Goal: Check status: Check status

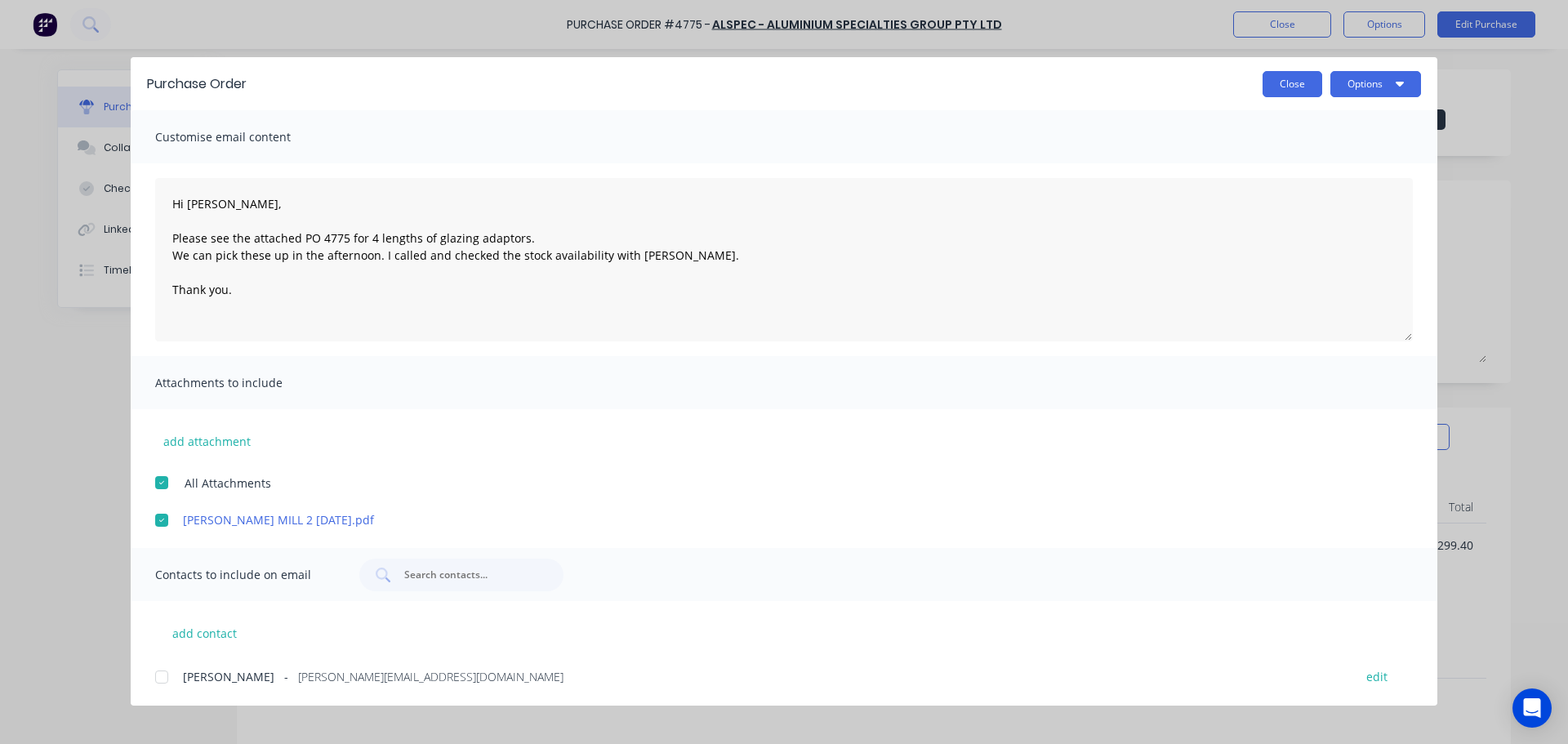
click at [1289, 90] on button "Close" at bounding box center [1293, 84] width 60 height 26
type textarea "x"
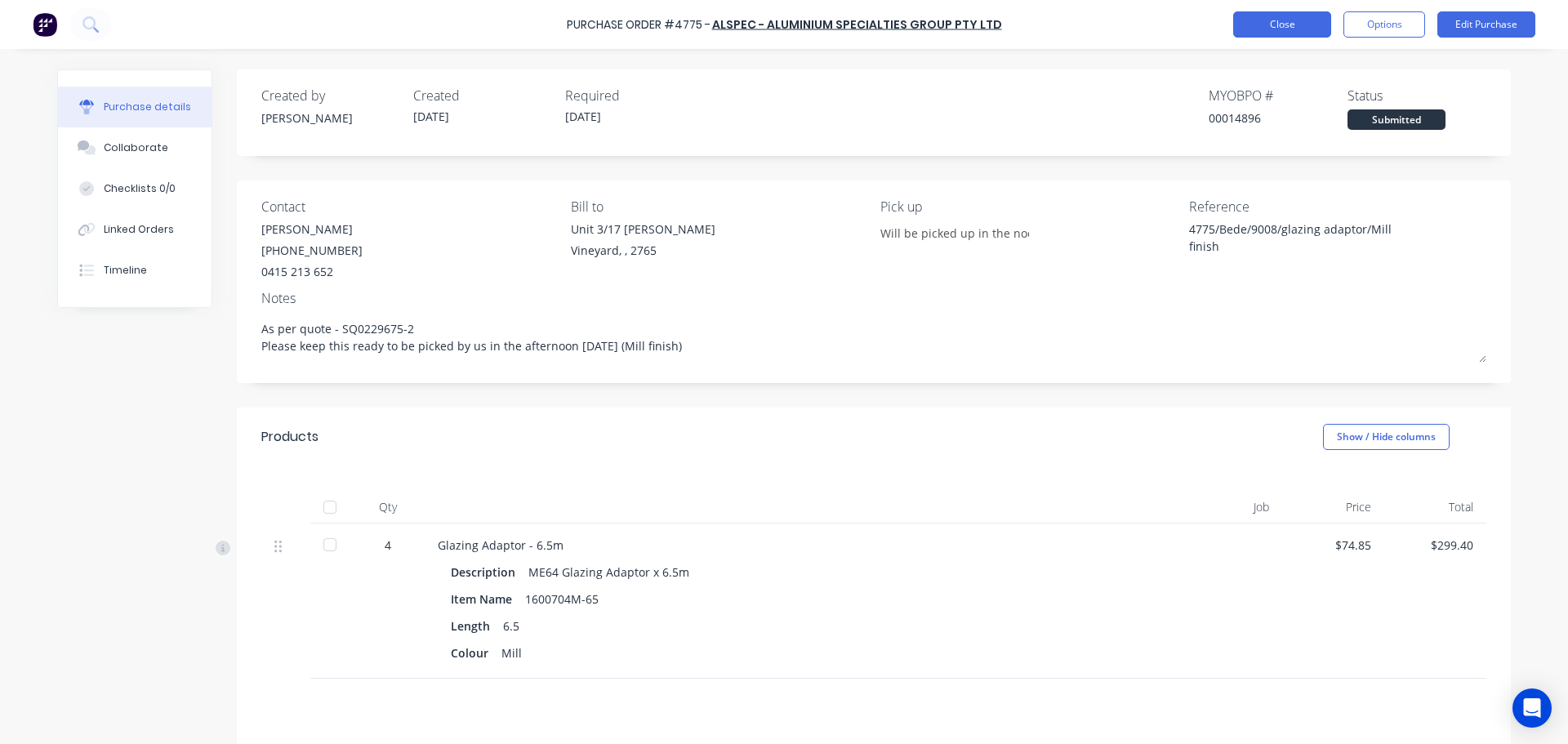
click at [1279, 34] on button "Close" at bounding box center [1282, 25] width 98 height 26
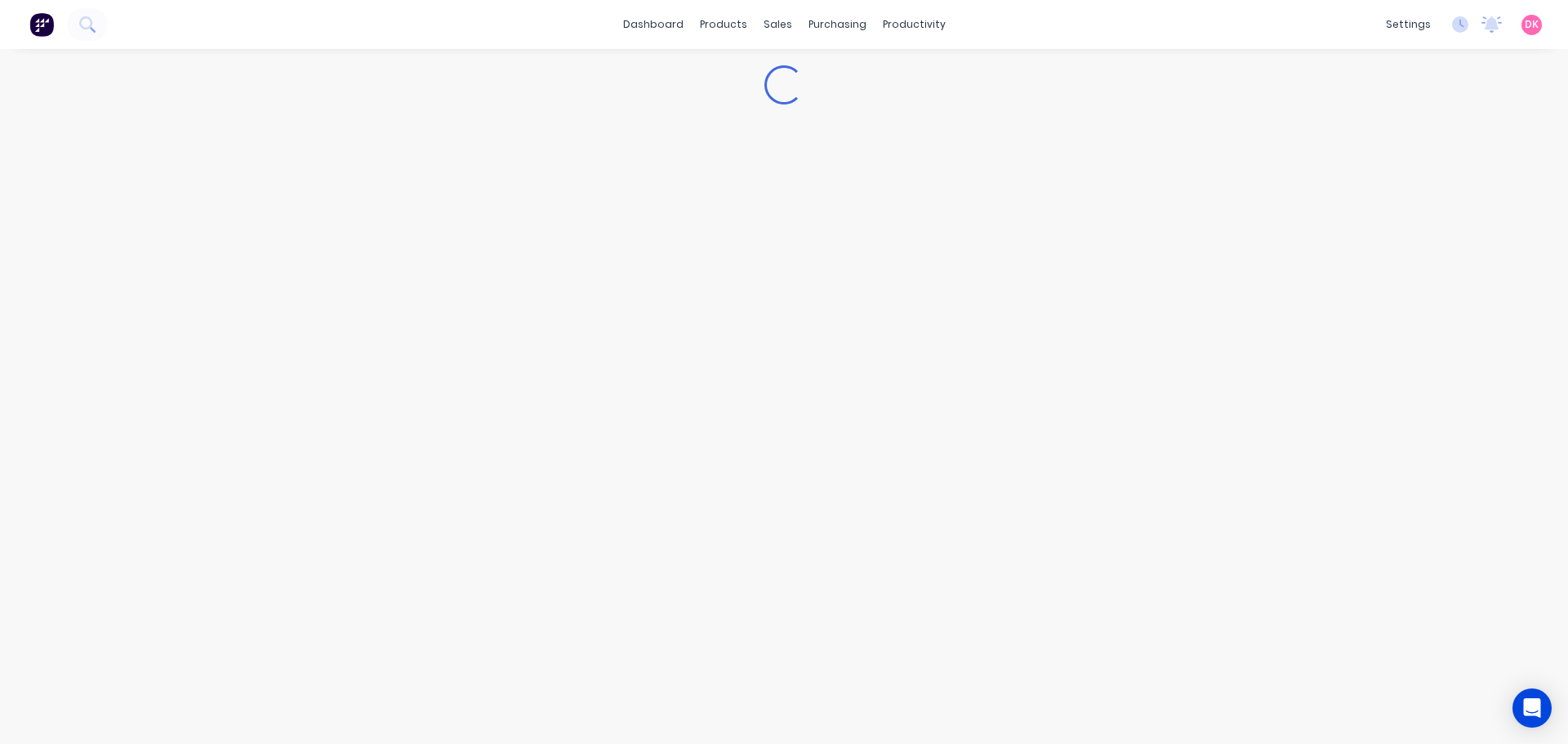
drag, startPoint x: 474, startPoint y: 256, endPoint x: 569, endPoint y: 201, distance: 109.8
click at [569, 201] on div "Loading..." at bounding box center [784, 380] width 1487 height 662
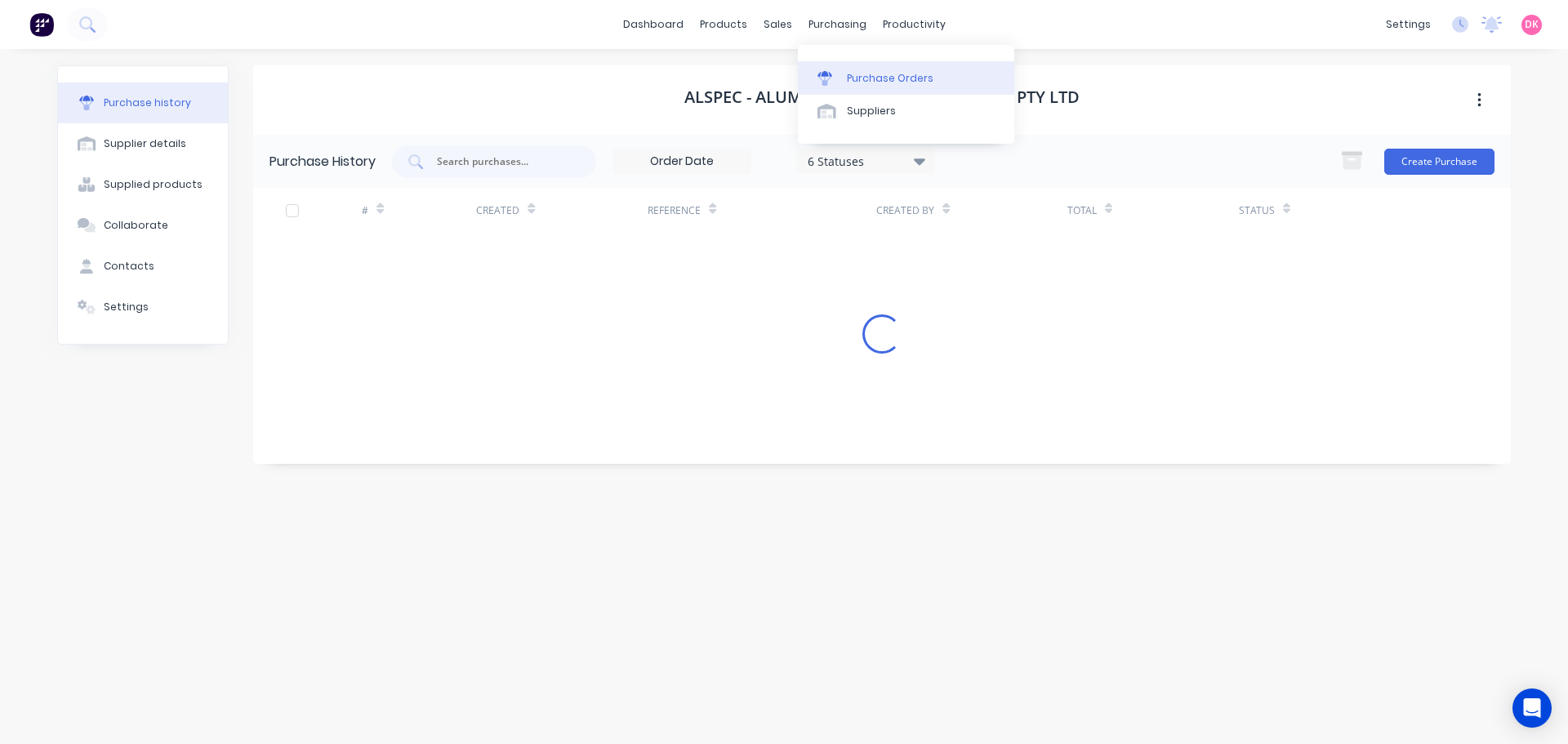
click at [849, 85] on div "Purchase Orders" at bounding box center [890, 78] width 86 height 15
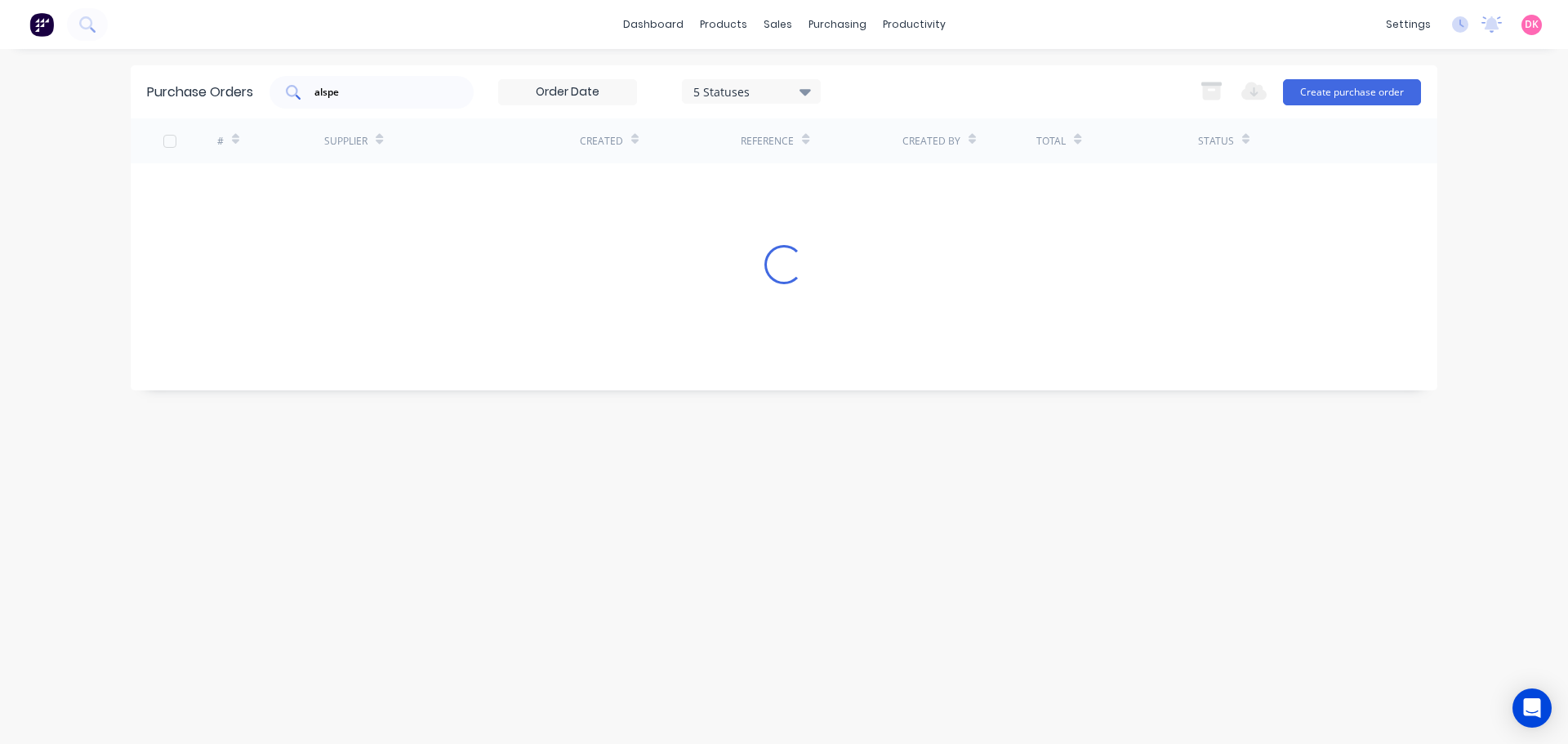
click at [394, 105] on div "alspe" at bounding box center [372, 92] width 204 height 33
drag, startPoint x: 394, startPoint y: 105, endPoint x: 264, endPoint y: 111, distance: 130.1
click at [264, 111] on div "Purchase Orders alspe 5 Statuses 5 Statuses Export to Excel (XLSX) Create purch…" at bounding box center [784, 91] width 1307 height 53
click at [853, 25] on div "purchasing" at bounding box center [837, 25] width 74 height 25
click at [872, 82] on div "Purchase Orders" at bounding box center [890, 78] width 86 height 15
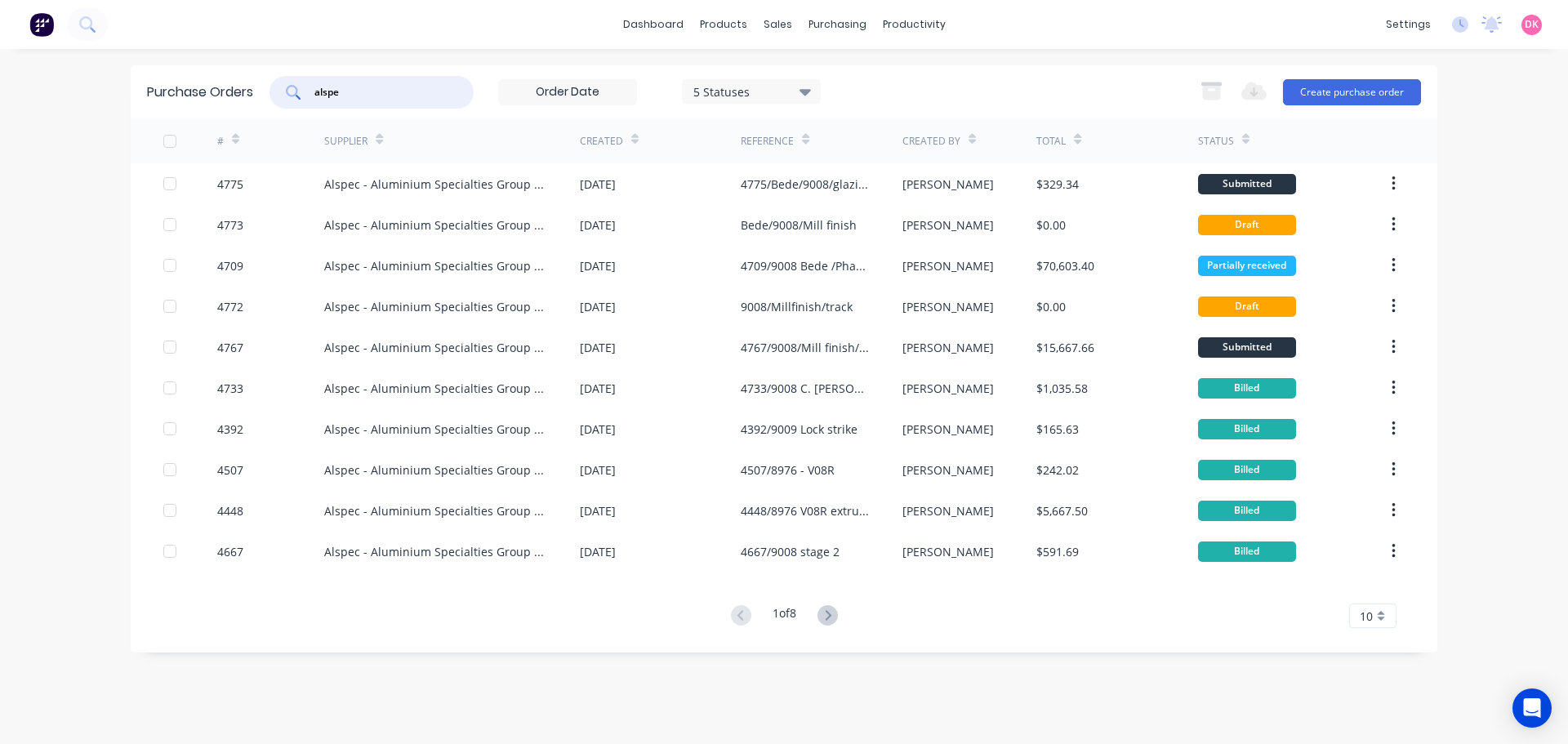
drag, startPoint x: 340, startPoint y: 96, endPoint x: 226, endPoint y: 104, distance: 114.3
click at [227, 104] on div "Purchase Orders alspe 5 Statuses 5 Statuses Export to Excel (XLSX) Create purch…" at bounding box center [784, 91] width 1307 height 53
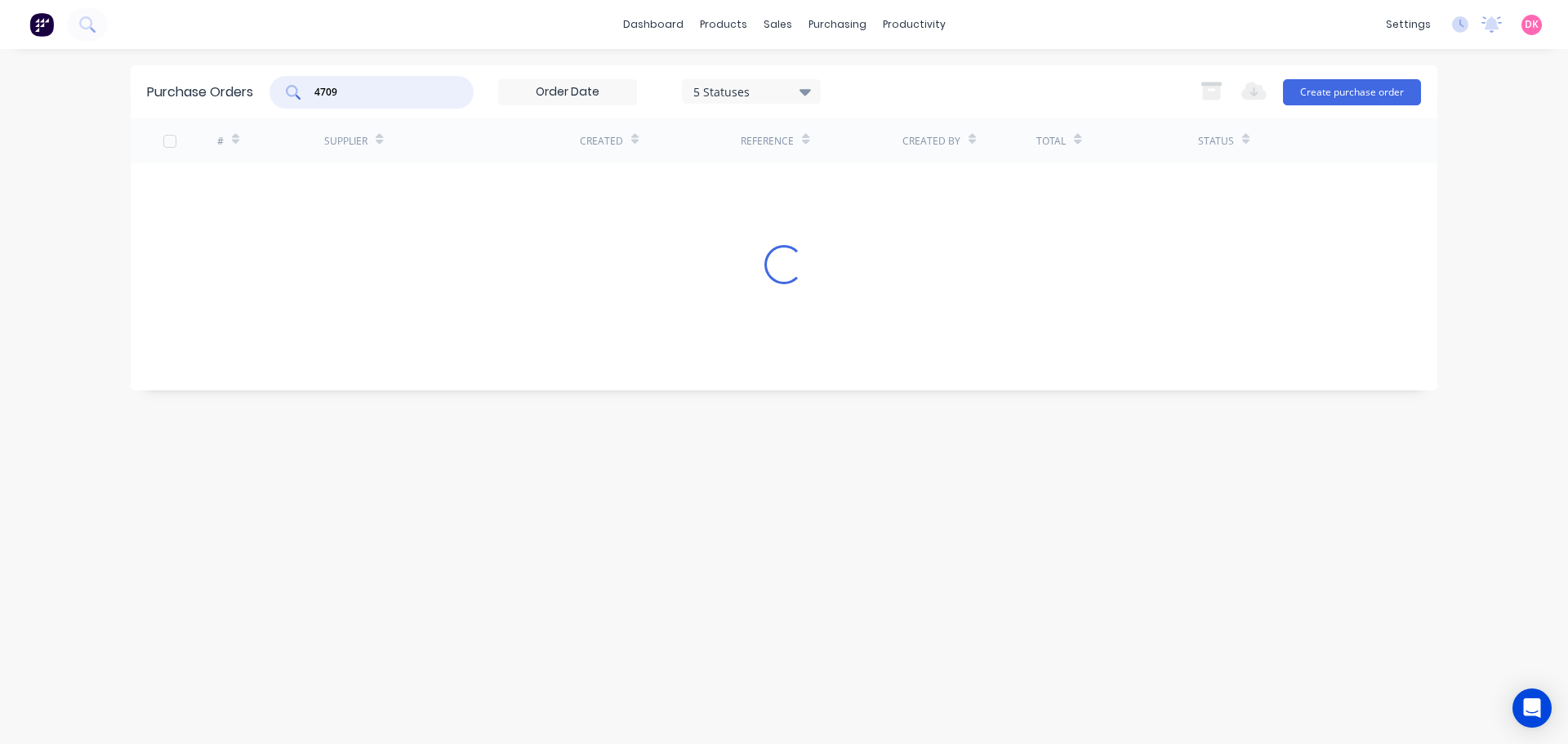
type input "4709"
drag, startPoint x: 537, startPoint y: 321, endPoint x: 363, endPoint y: 326, distance: 174.1
click at [363, 326] on div "# Supplier Created Reference Created By Total Status Loading..." at bounding box center [784, 242] width 1307 height 247
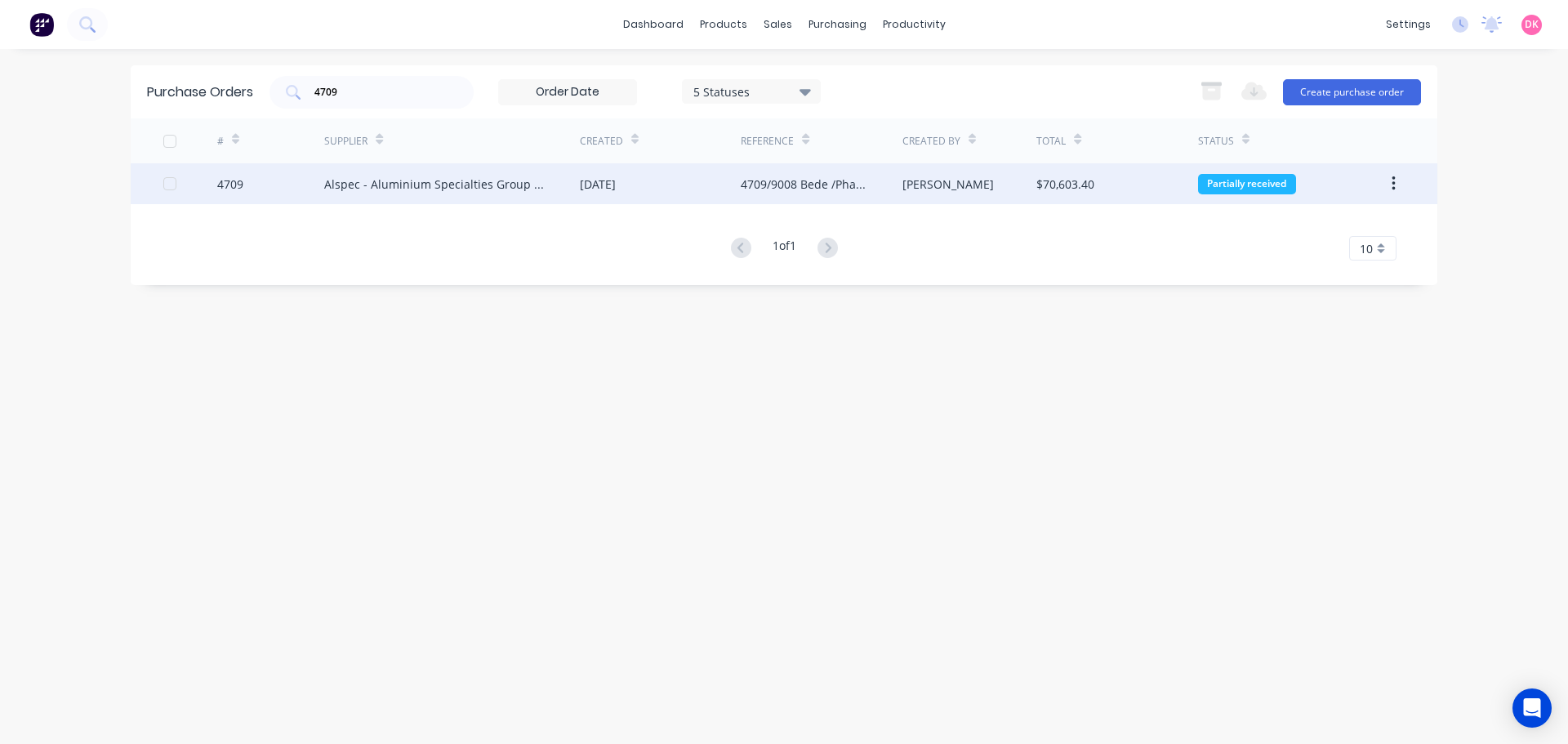
click at [474, 185] on div "Alspec - Aluminium Specialties Group Pty Ltd" at bounding box center [435, 184] width 223 height 17
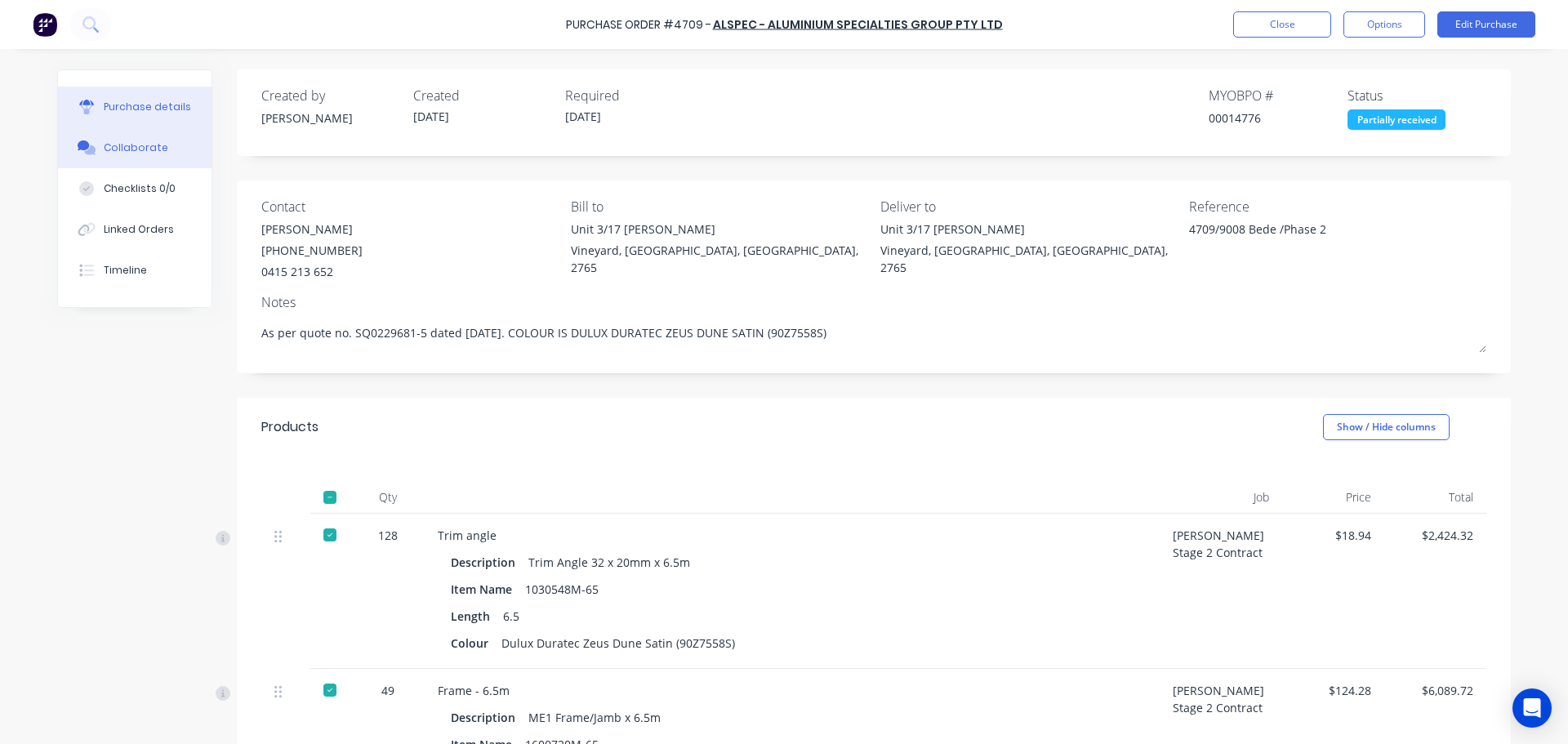
click at [163, 152] on button "Collaborate" at bounding box center [135, 148] width 154 height 41
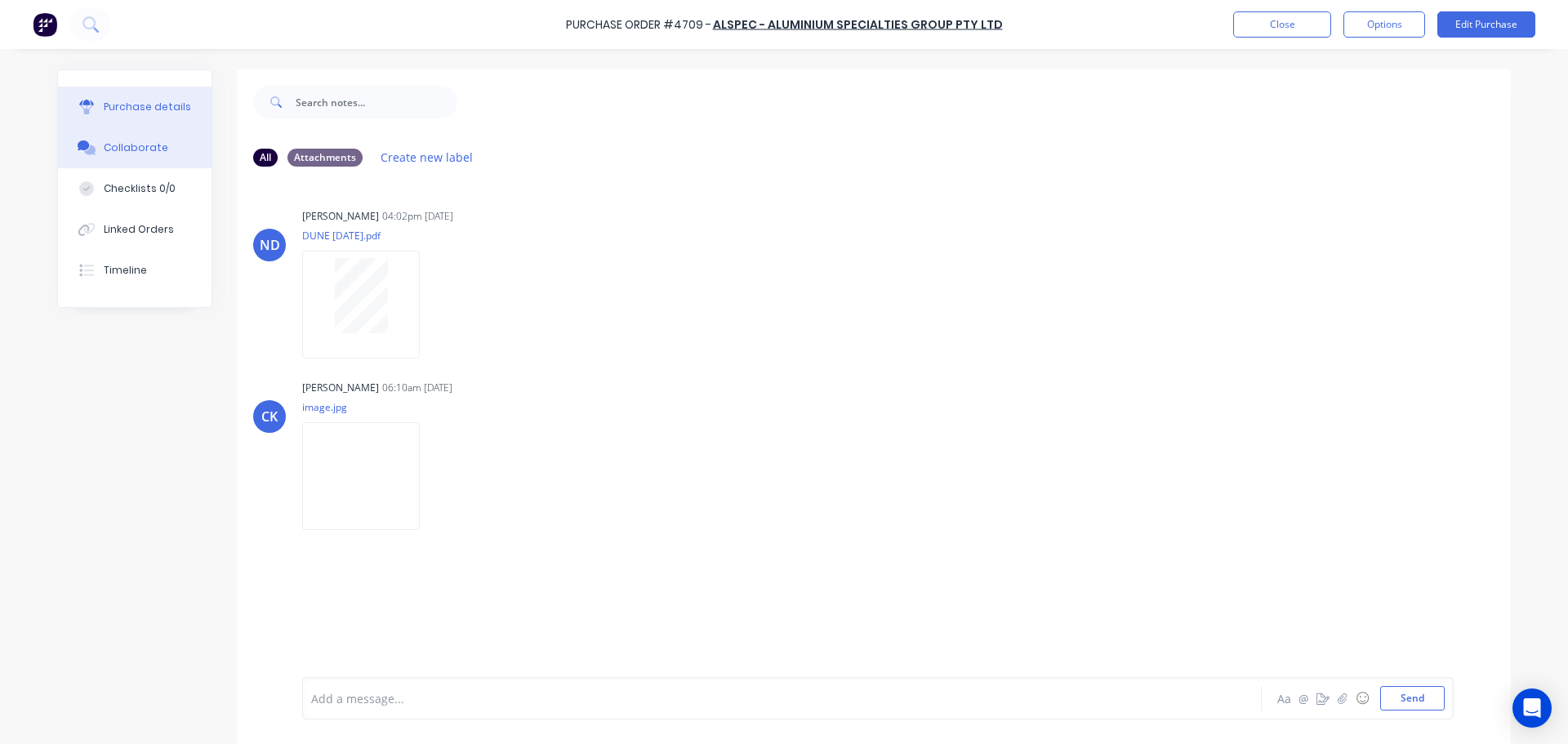
click at [152, 106] on div "Purchase details" at bounding box center [147, 107] width 87 height 15
type textarea "x"
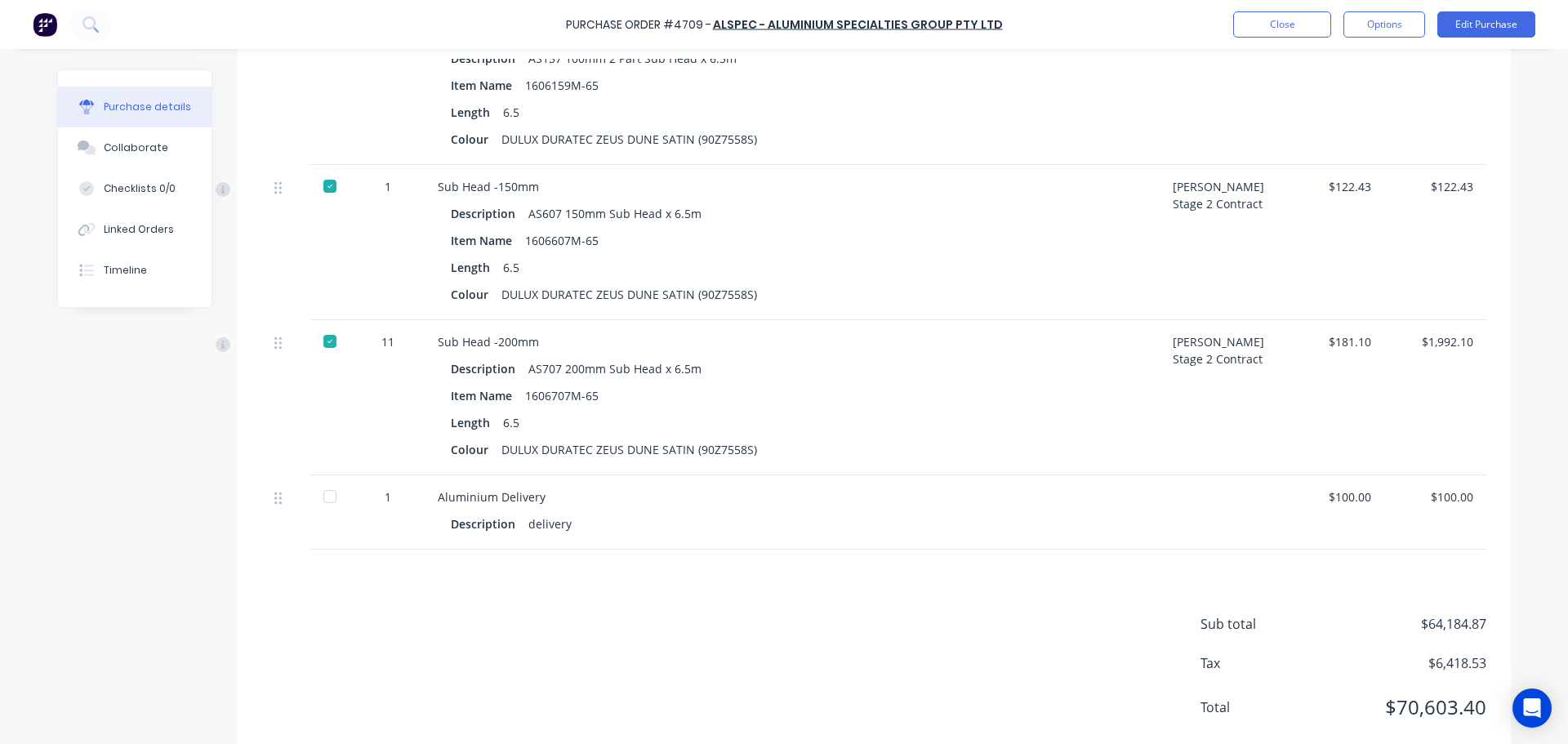
scroll to position [6222, 0]
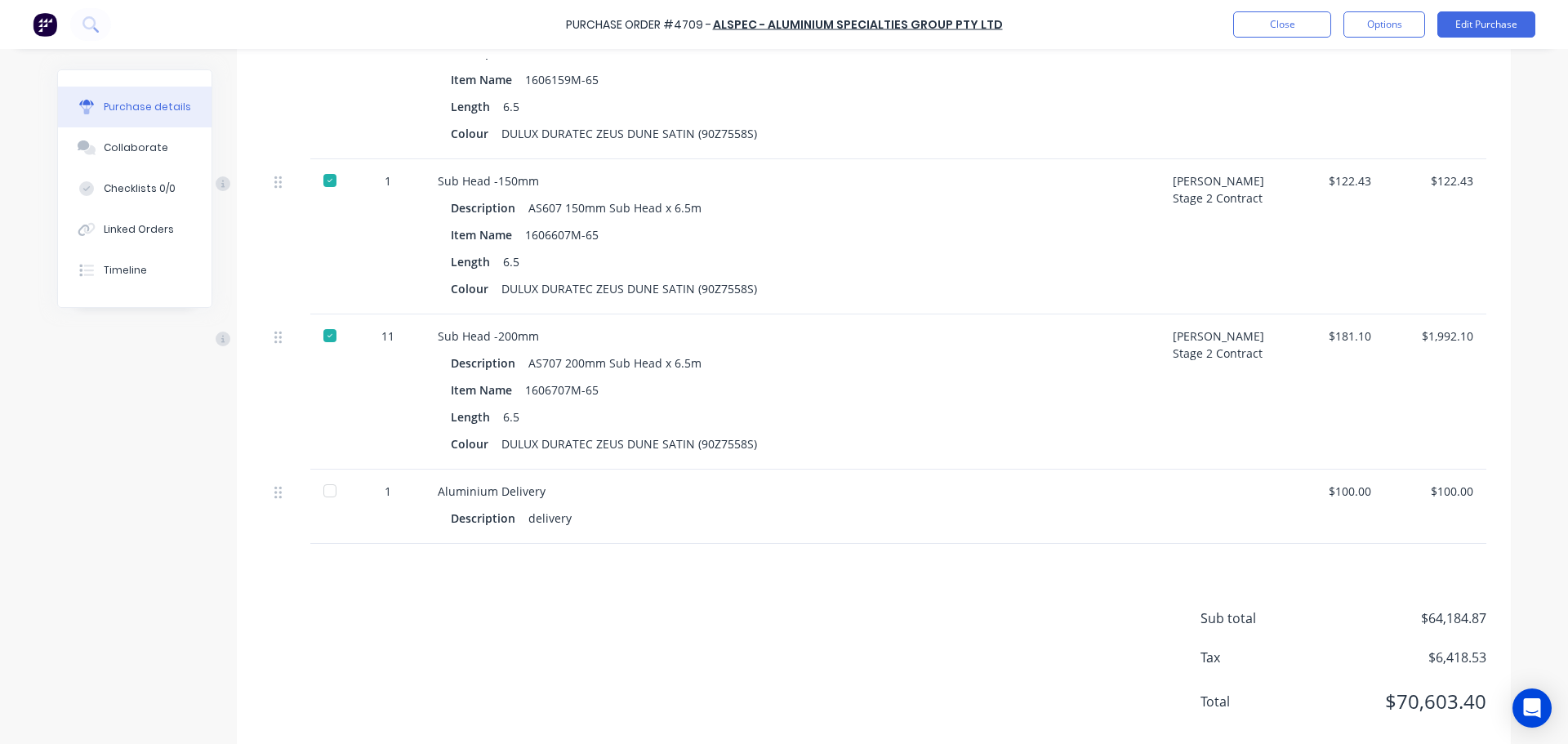
drag, startPoint x: 319, startPoint y: 487, endPoint x: 334, endPoint y: 498, distance: 18.6
click at [320, 487] on div at bounding box center [330, 491] width 33 height 33
type textarea "x"
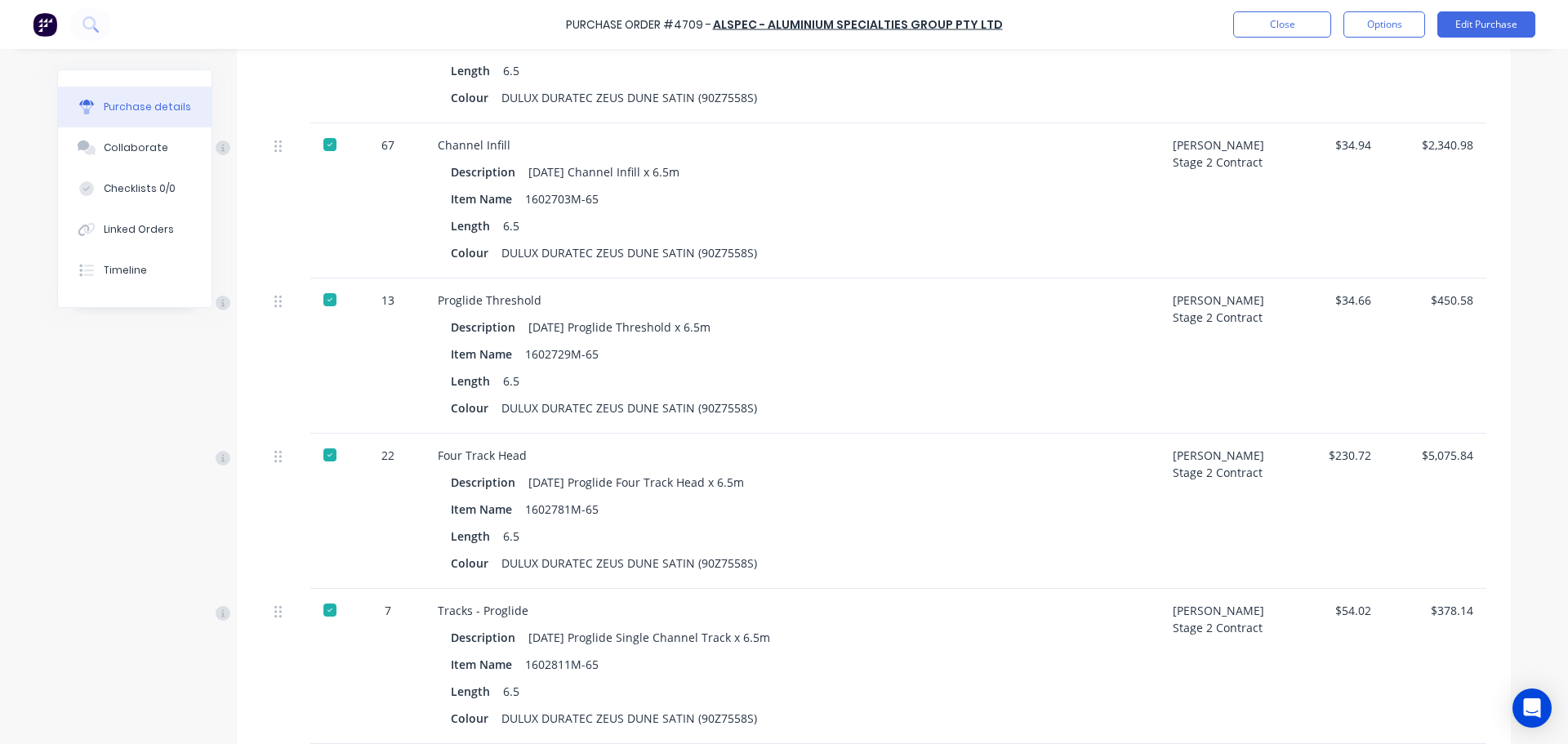
scroll to position [2711, 0]
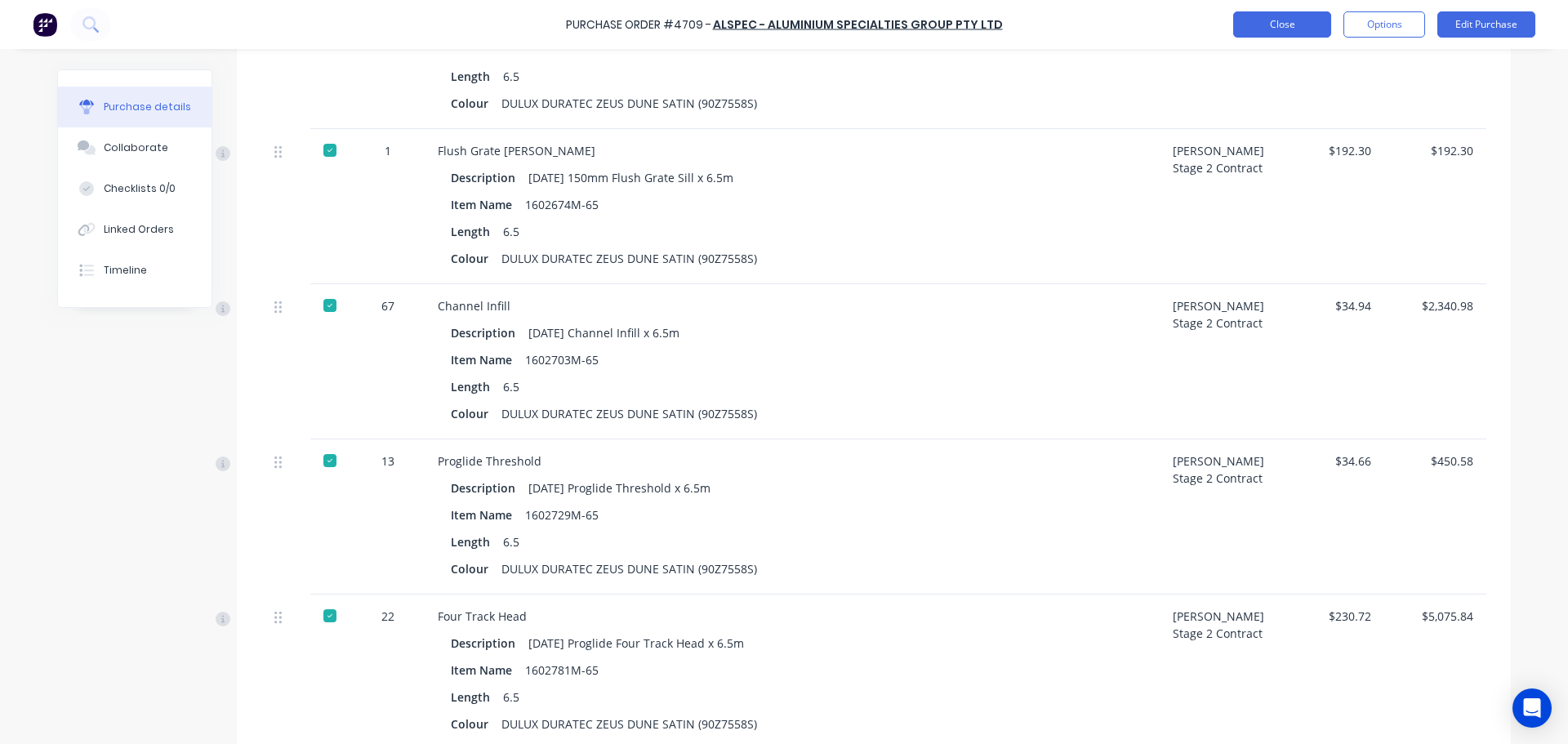
click at [1284, 32] on button "Close" at bounding box center [1282, 25] width 98 height 26
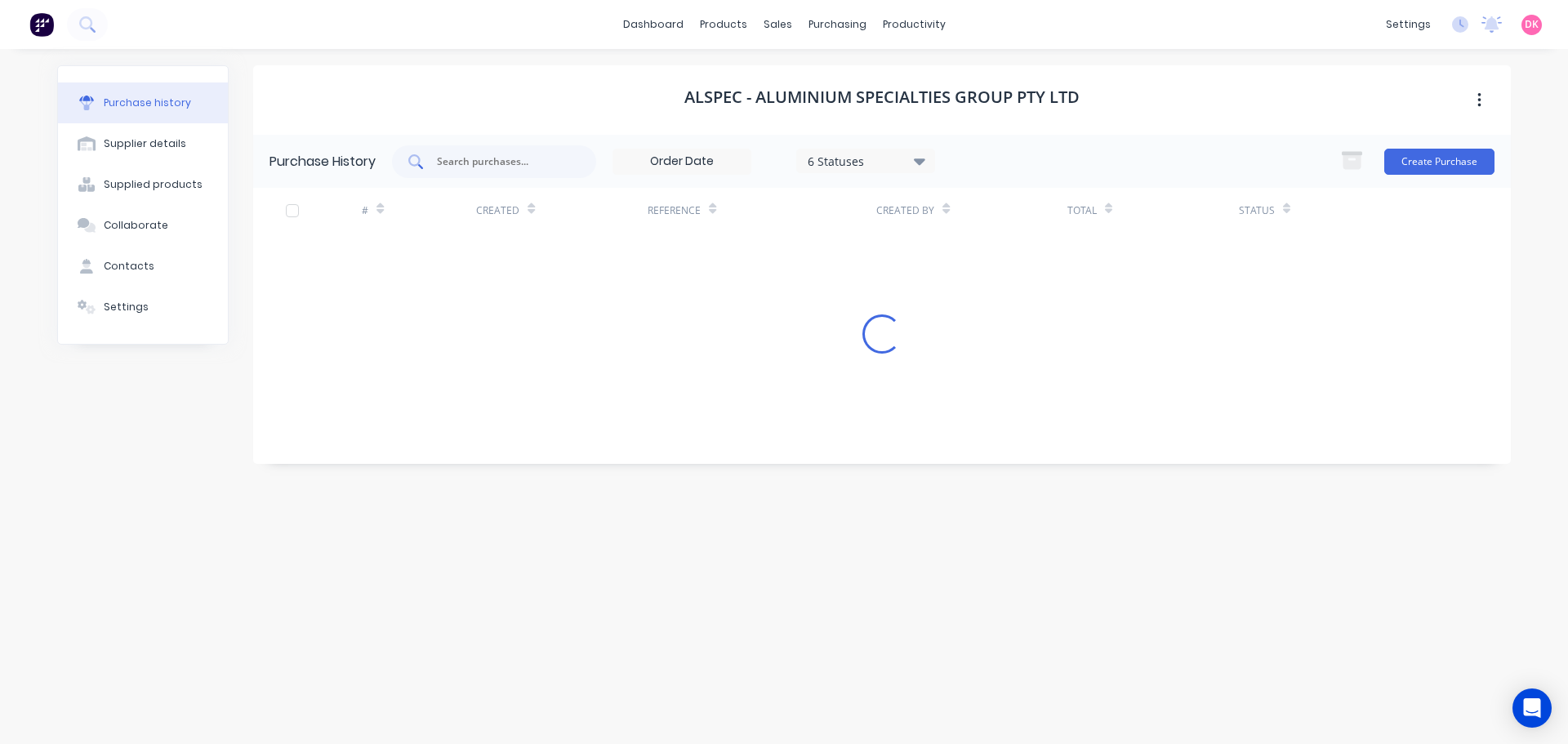
click at [525, 165] on input "text" at bounding box center [502, 162] width 136 height 16
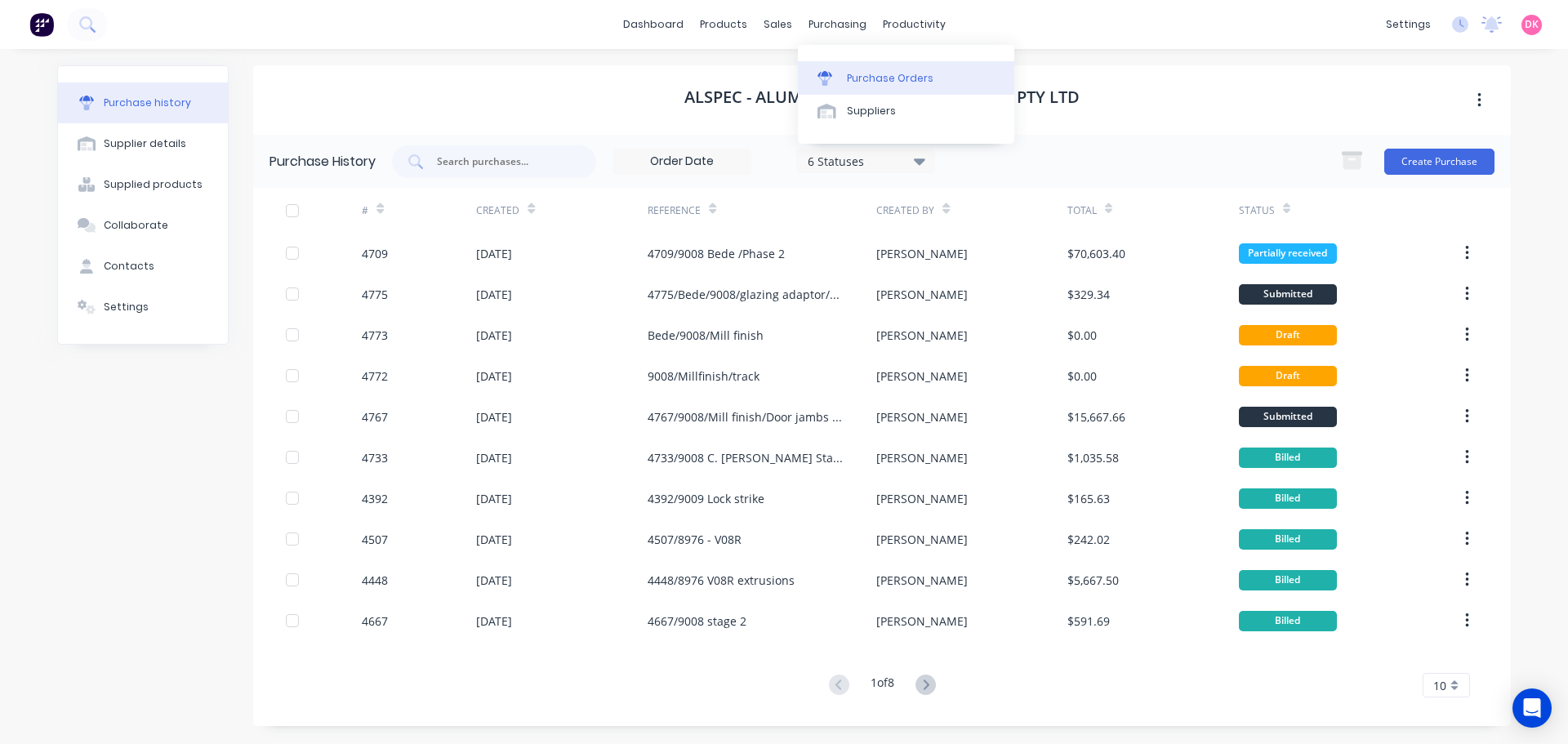
click at [859, 86] on link "Purchase Orders" at bounding box center [905, 77] width 216 height 33
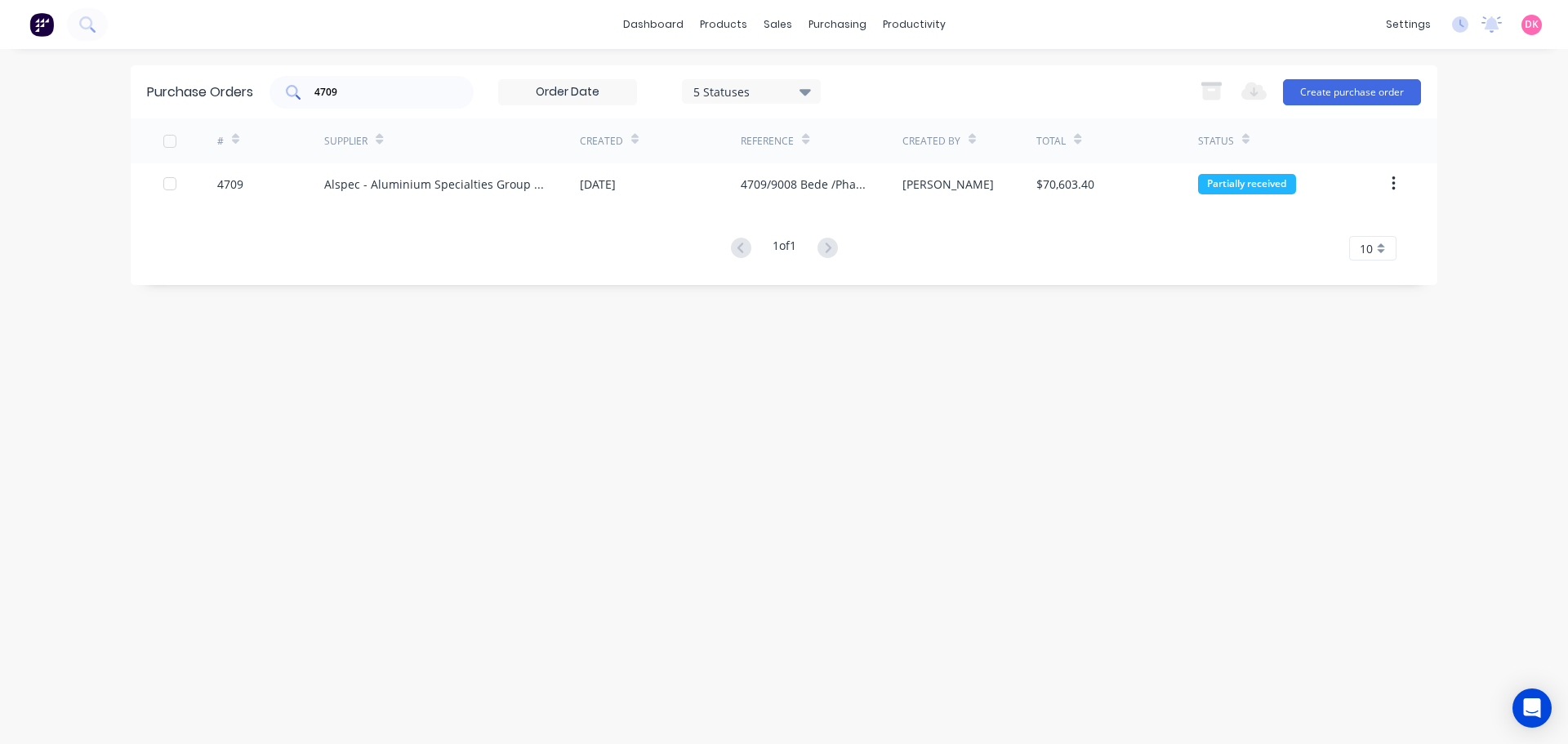
click at [335, 88] on input "4709" at bounding box center [380, 92] width 136 height 16
drag, startPoint x: 363, startPoint y: 90, endPoint x: 223, endPoint y: 99, distance: 140.3
click at [227, 97] on div "Purchase Orders 4709 5 Statuses 5 Statuses Export to Excel (XLSX) Create purcha…" at bounding box center [784, 91] width 1307 height 53
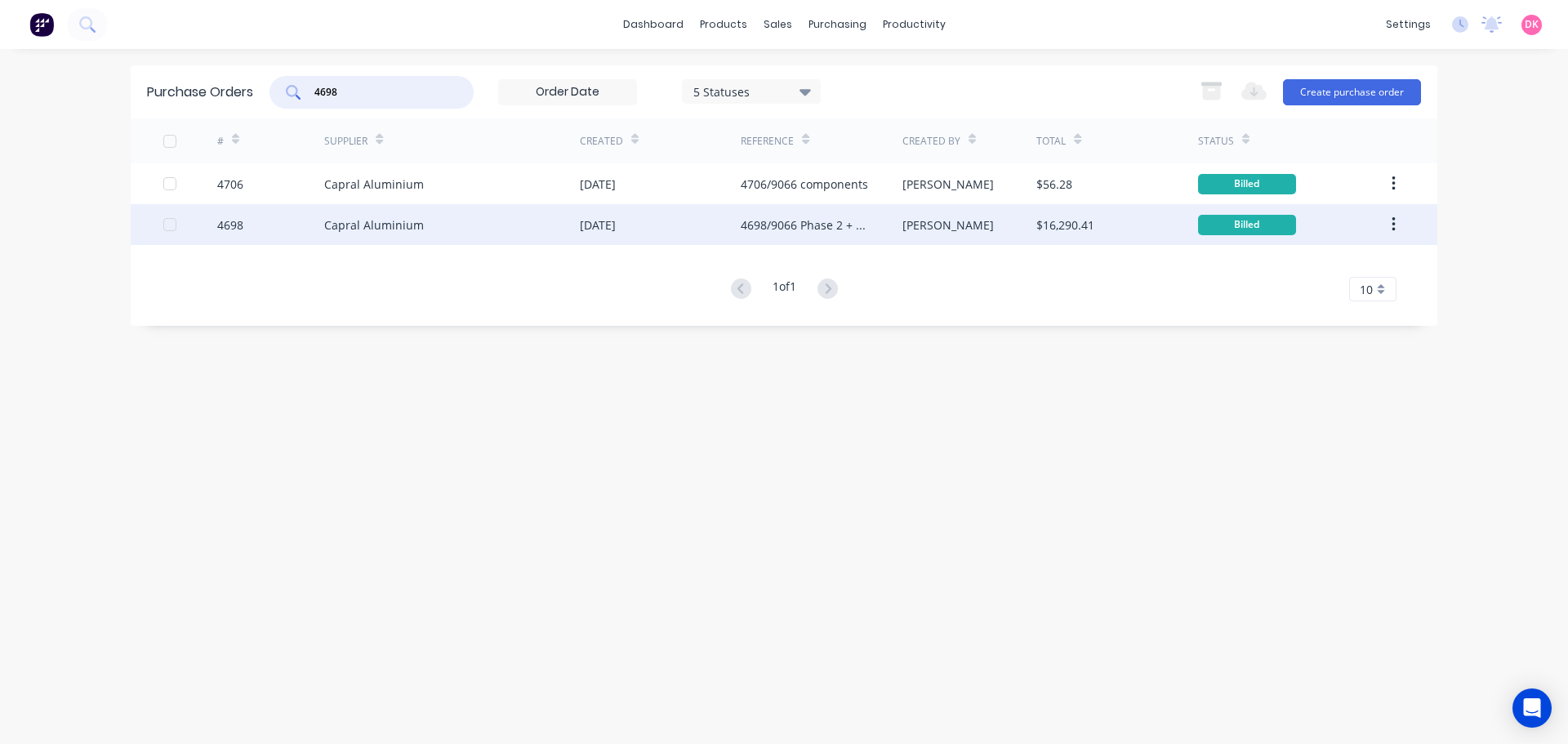
type input "4698"
click at [311, 229] on div "4698" at bounding box center [271, 224] width 108 height 41
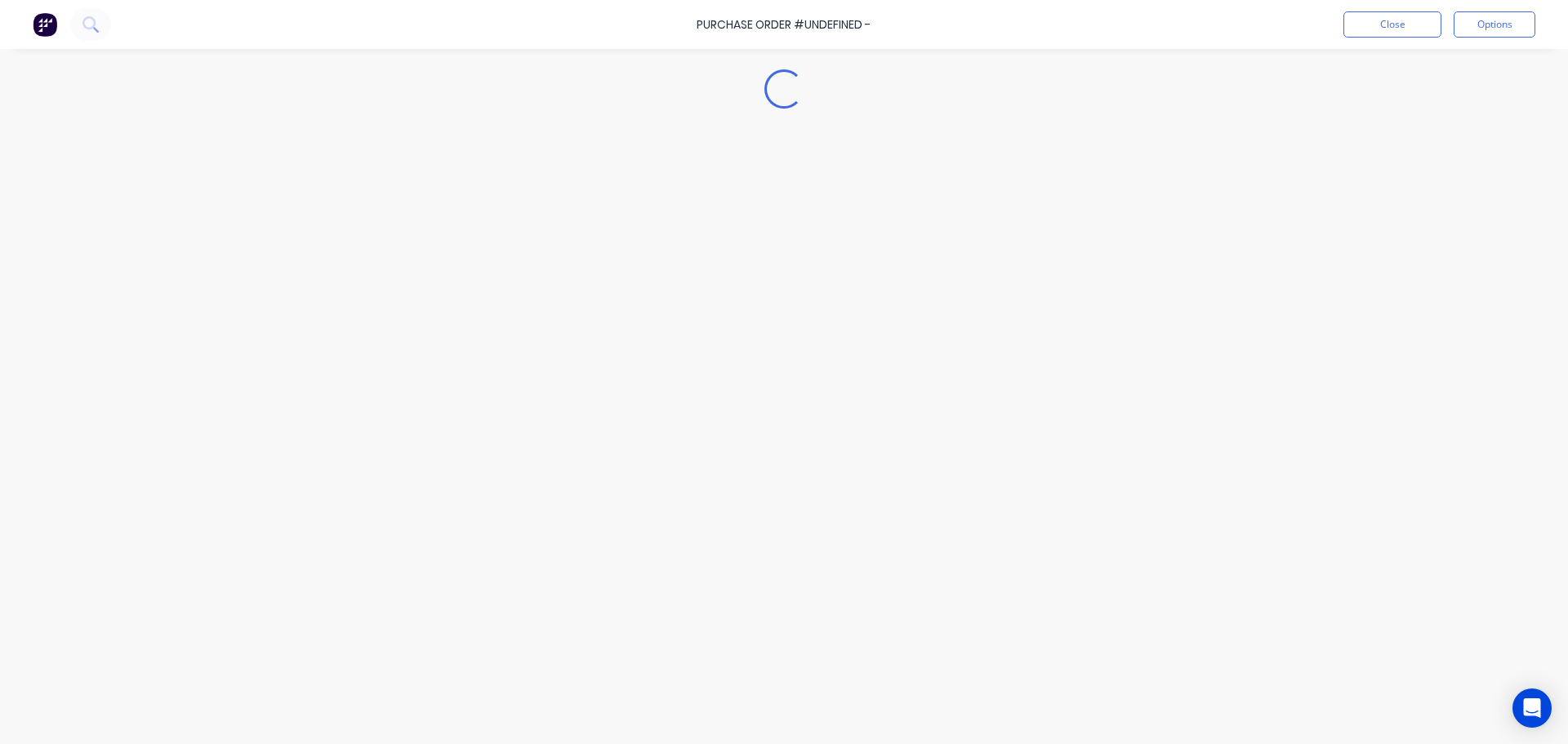
type textarea "x"
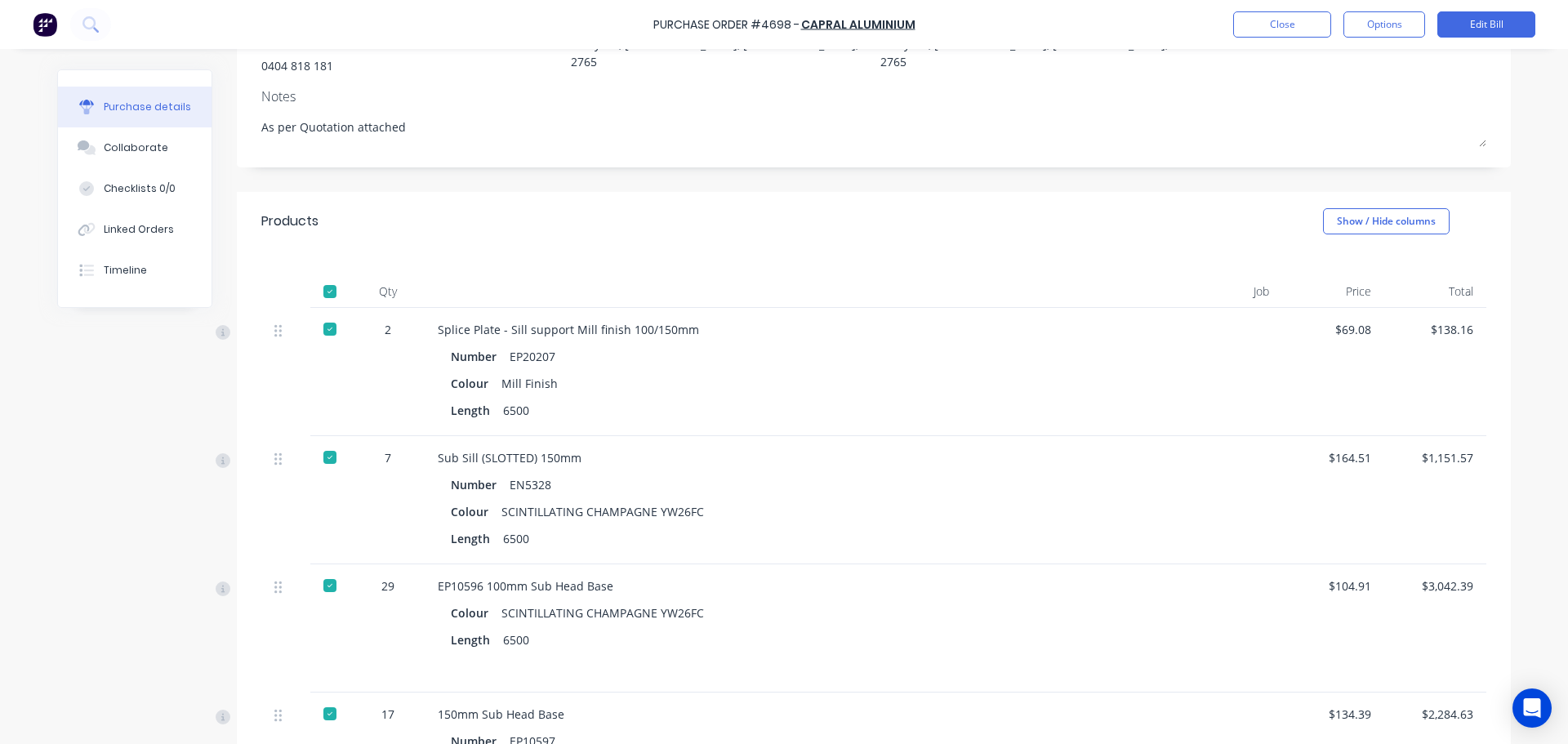
scroll to position [245, 0]
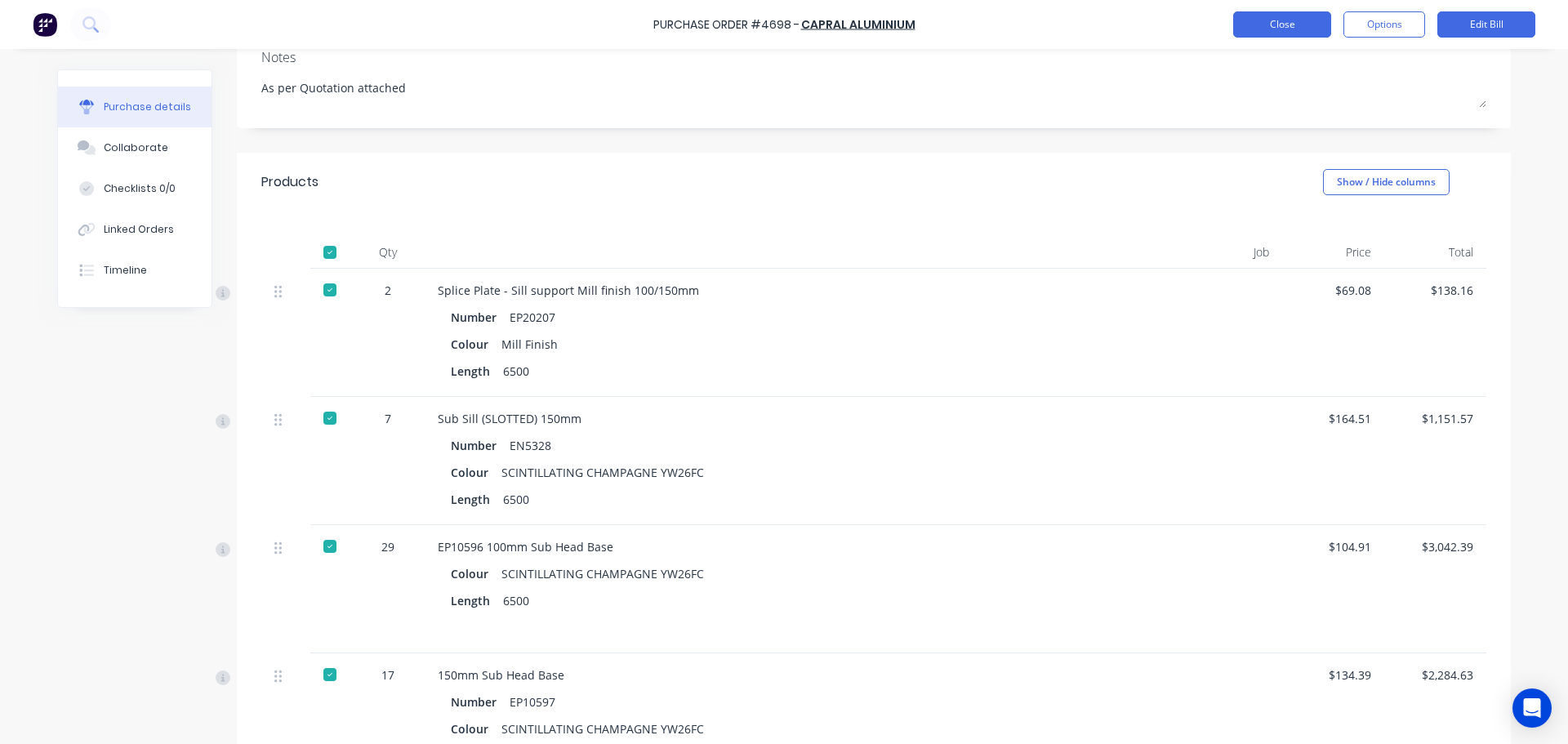
click at [1269, 21] on button "Close" at bounding box center [1282, 25] width 98 height 26
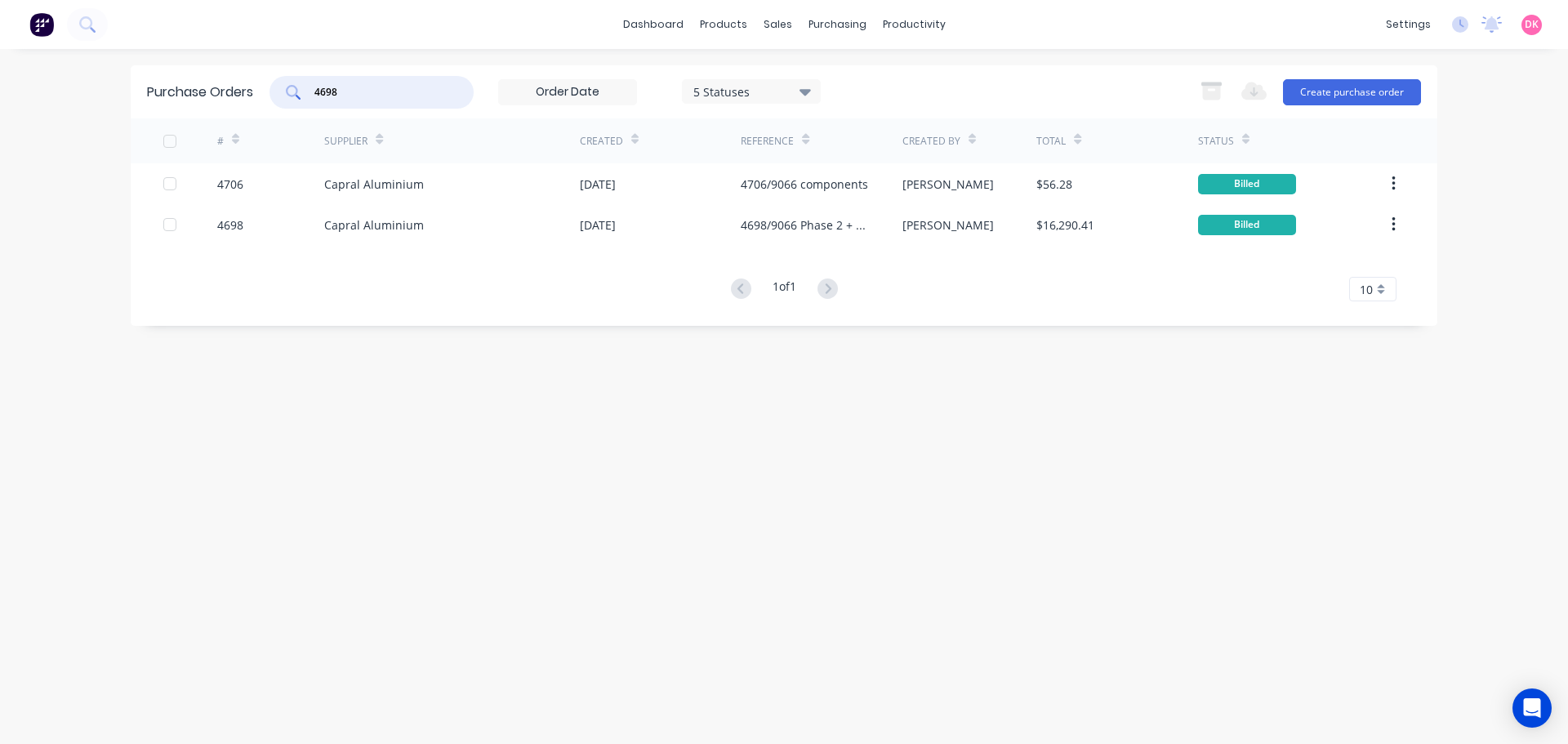
drag, startPoint x: 354, startPoint y: 96, endPoint x: 191, endPoint y: 107, distance: 163.4
click at [192, 107] on div "Purchase Orders 4698 5 Statuses 5 Statuses Export to Excel (XLSX) Create purcha…" at bounding box center [784, 91] width 1307 height 53
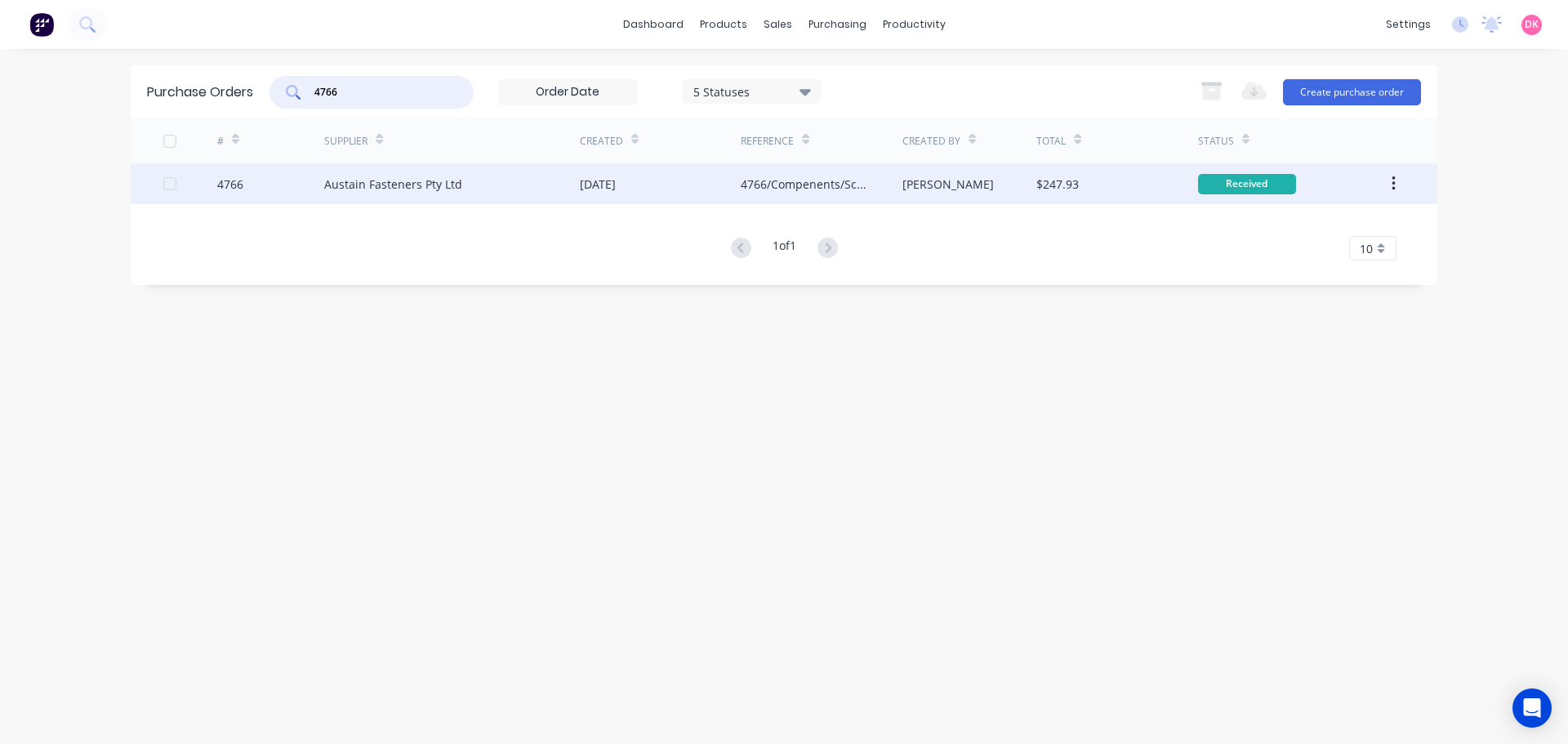
type input "4766"
click at [500, 190] on div "Austain Fasteners Pty Ltd" at bounding box center [451, 184] width 256 height 41
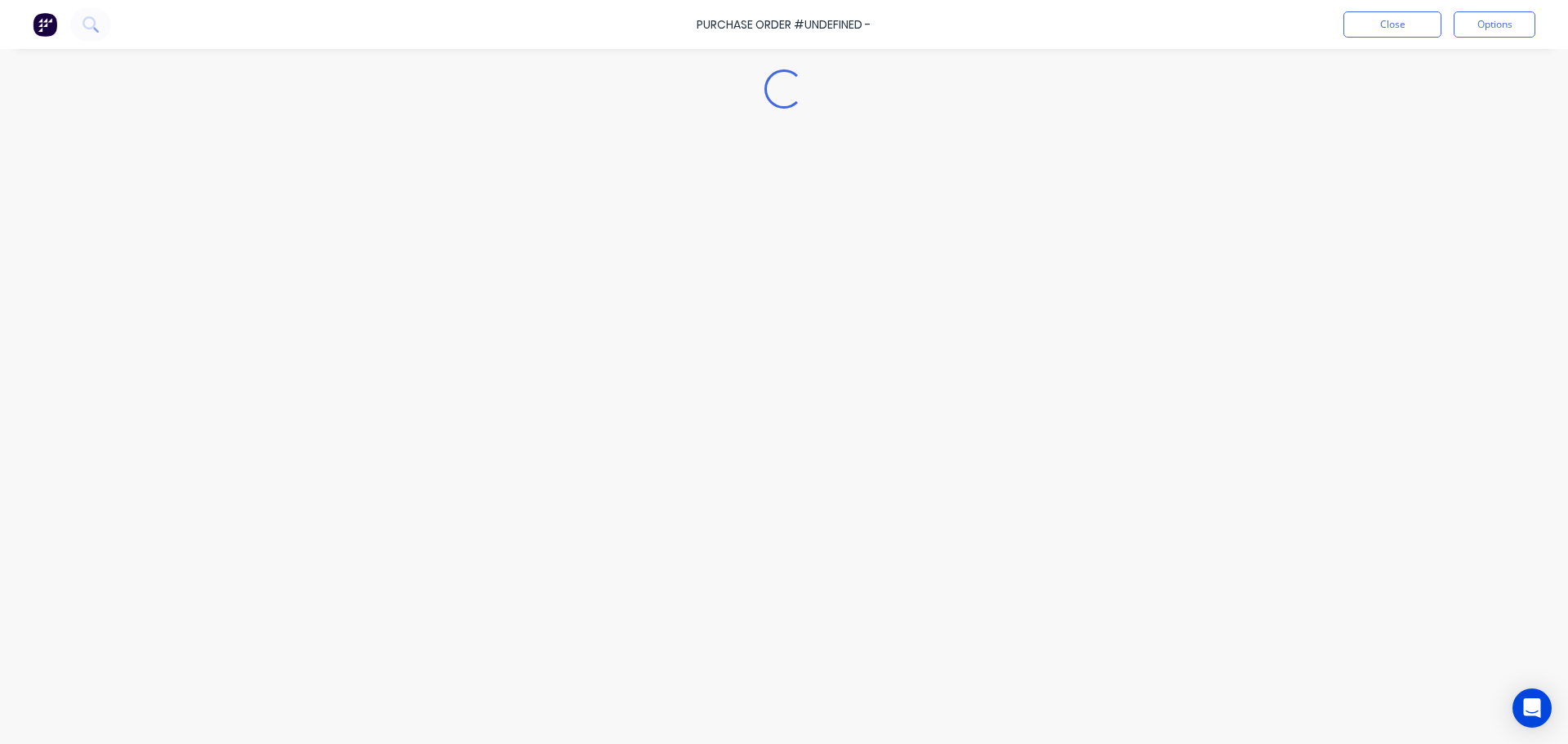
type textarea "x"
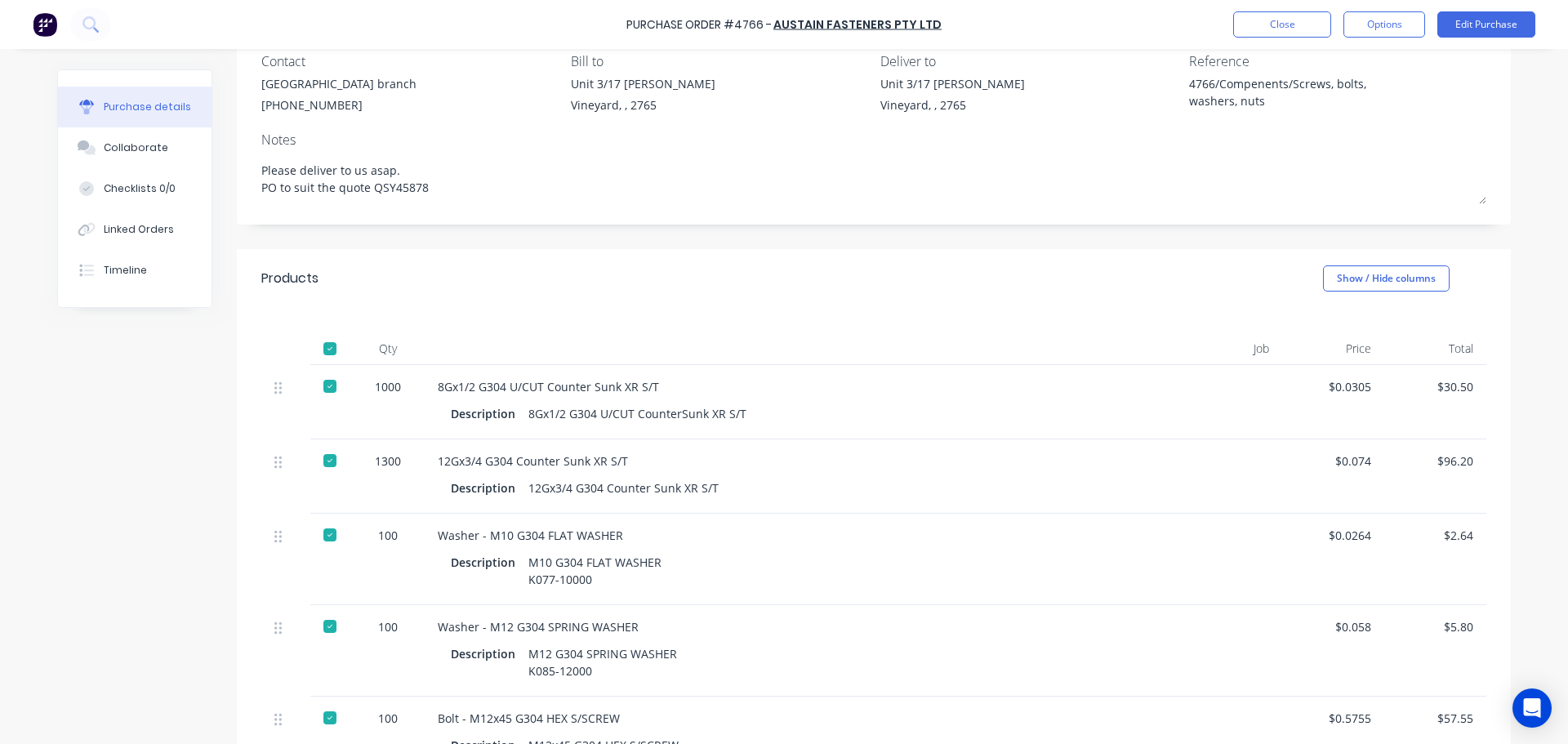
scroll to position [490, 0]
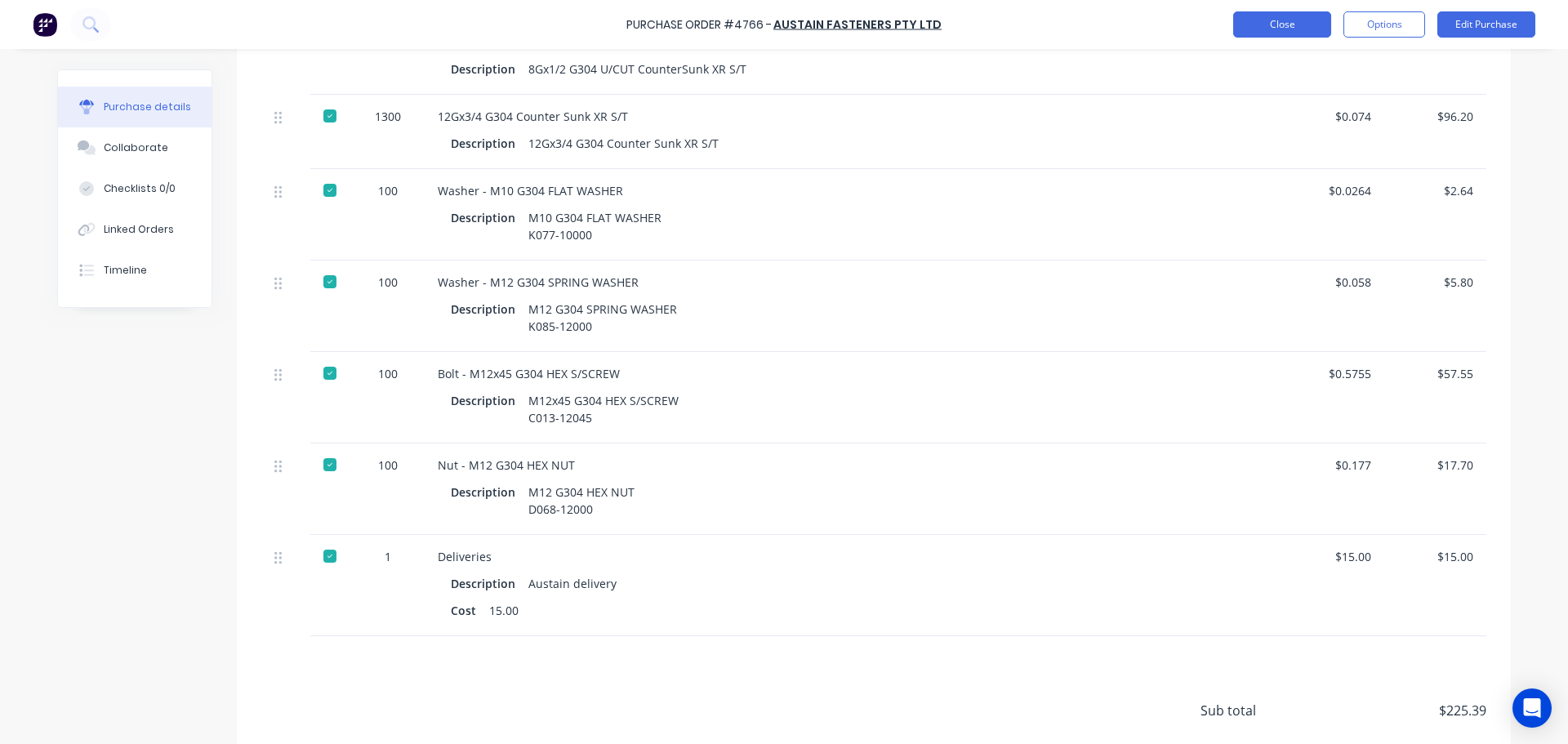
click at [1279, 30] on button "Close" at bounding box center [1282, 25] width 98 height 26
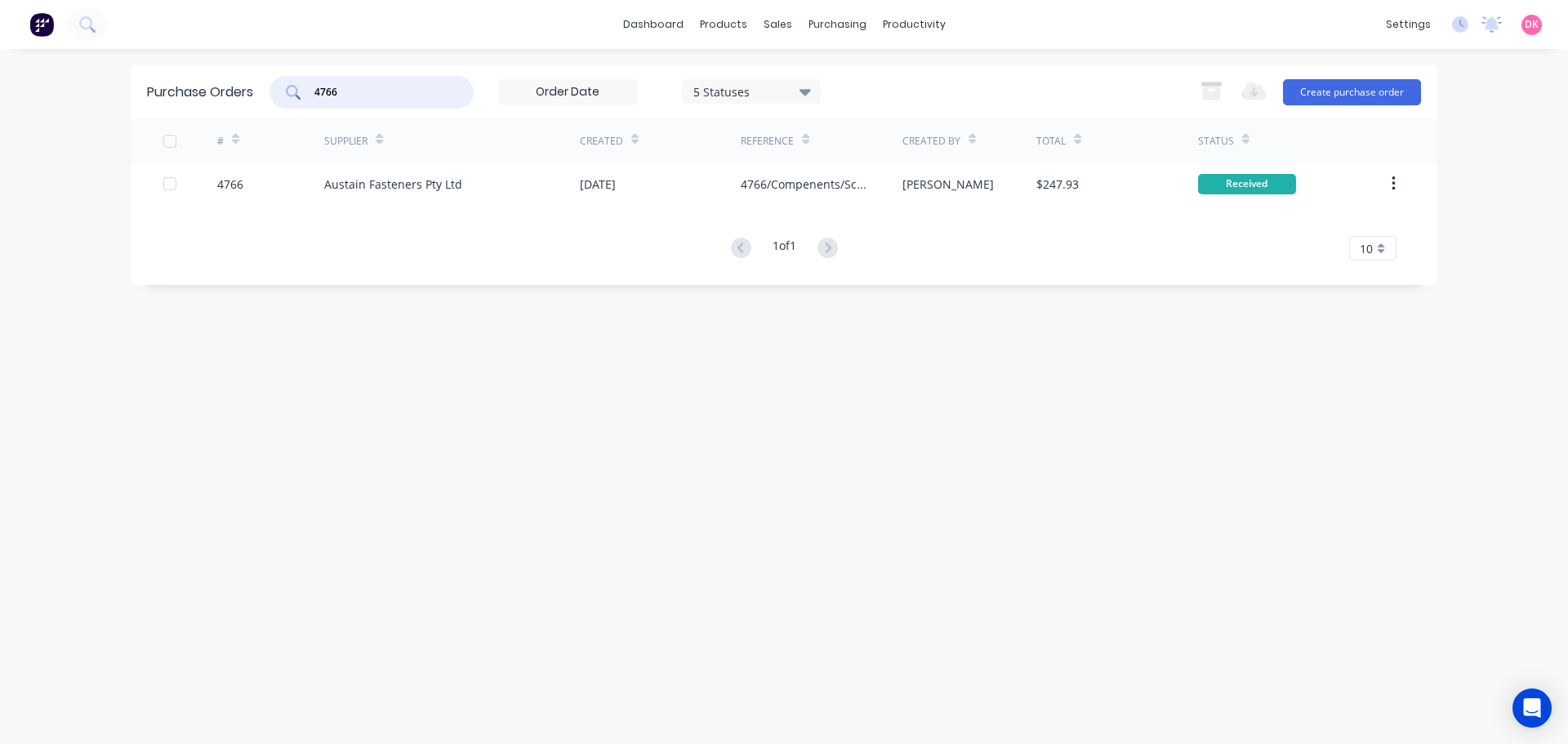
drag, startPoint x: 349, startPoint y: 94, endPoint x: 270, endPoint y: 87, distance: 79.3
click at [267, 96] on div "Purchase Orders 4766 5 Statuses 5 Statuses Export to Excel (XLSX) Create purcha…" at bounding box center [784, 91] width 1307 height 53
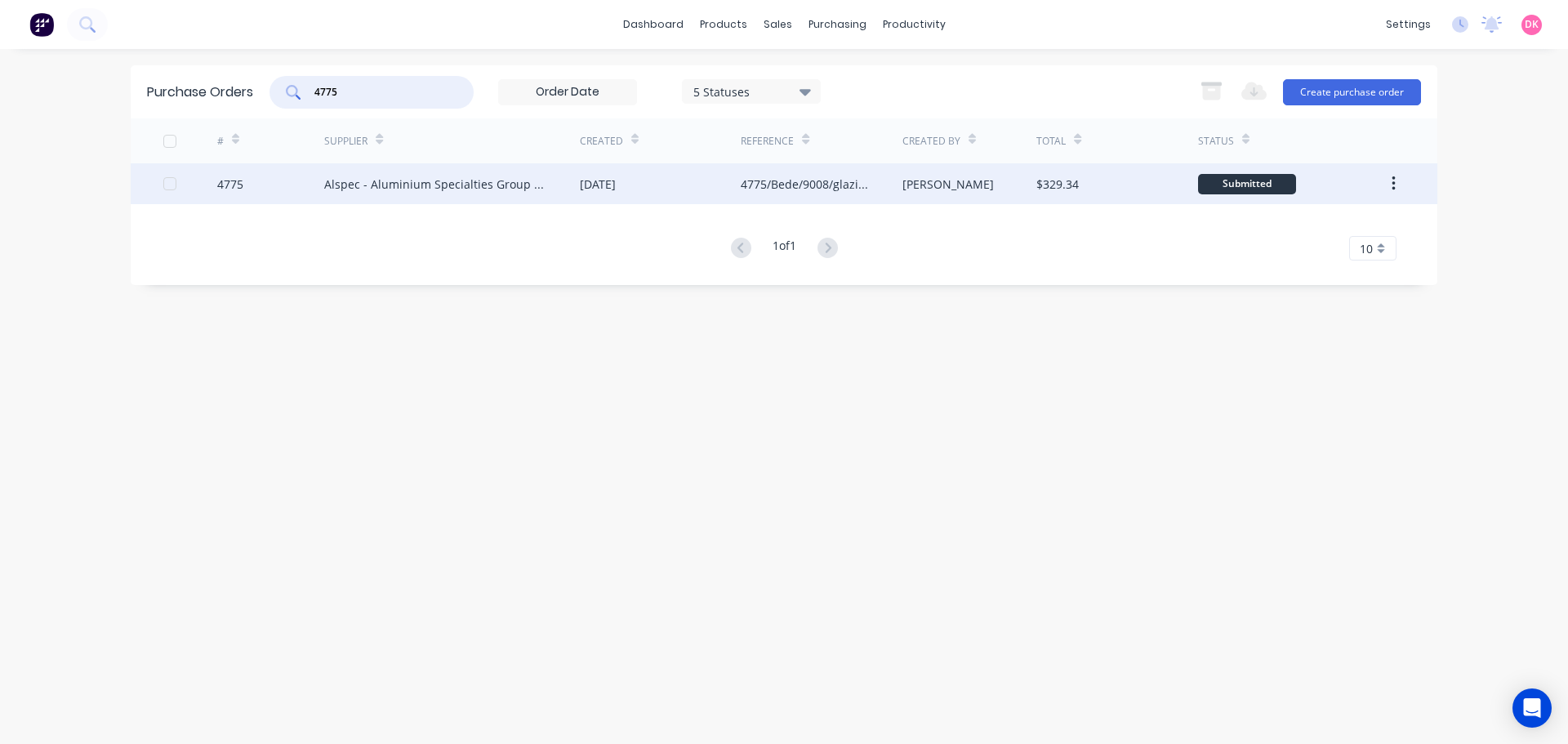
type input "4775"
click at [386, 183] on div "Alspec - Aluminium Specialties Group Pty Ltd" at bounding box center [435, 184] width 223 height 17
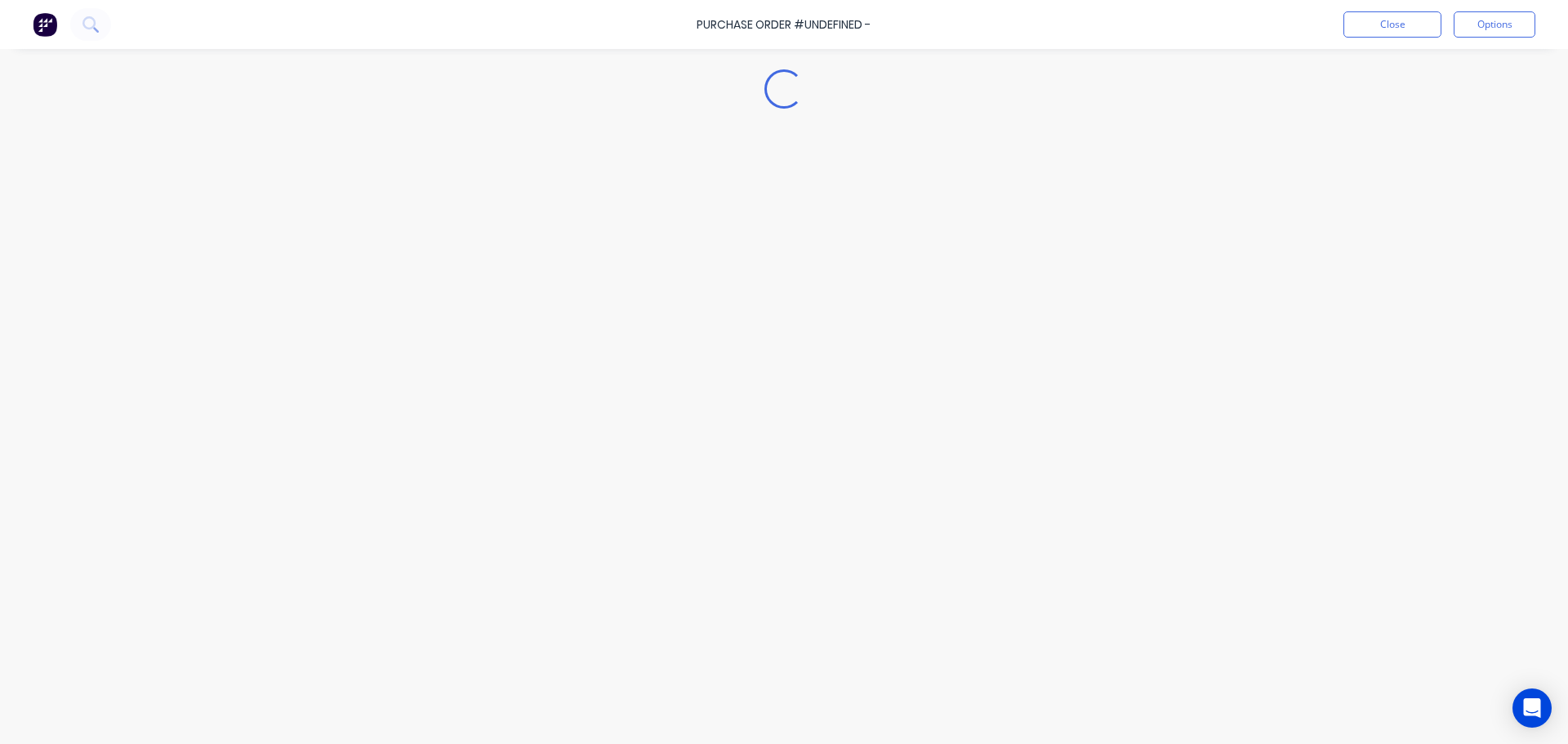
type textarea "x"
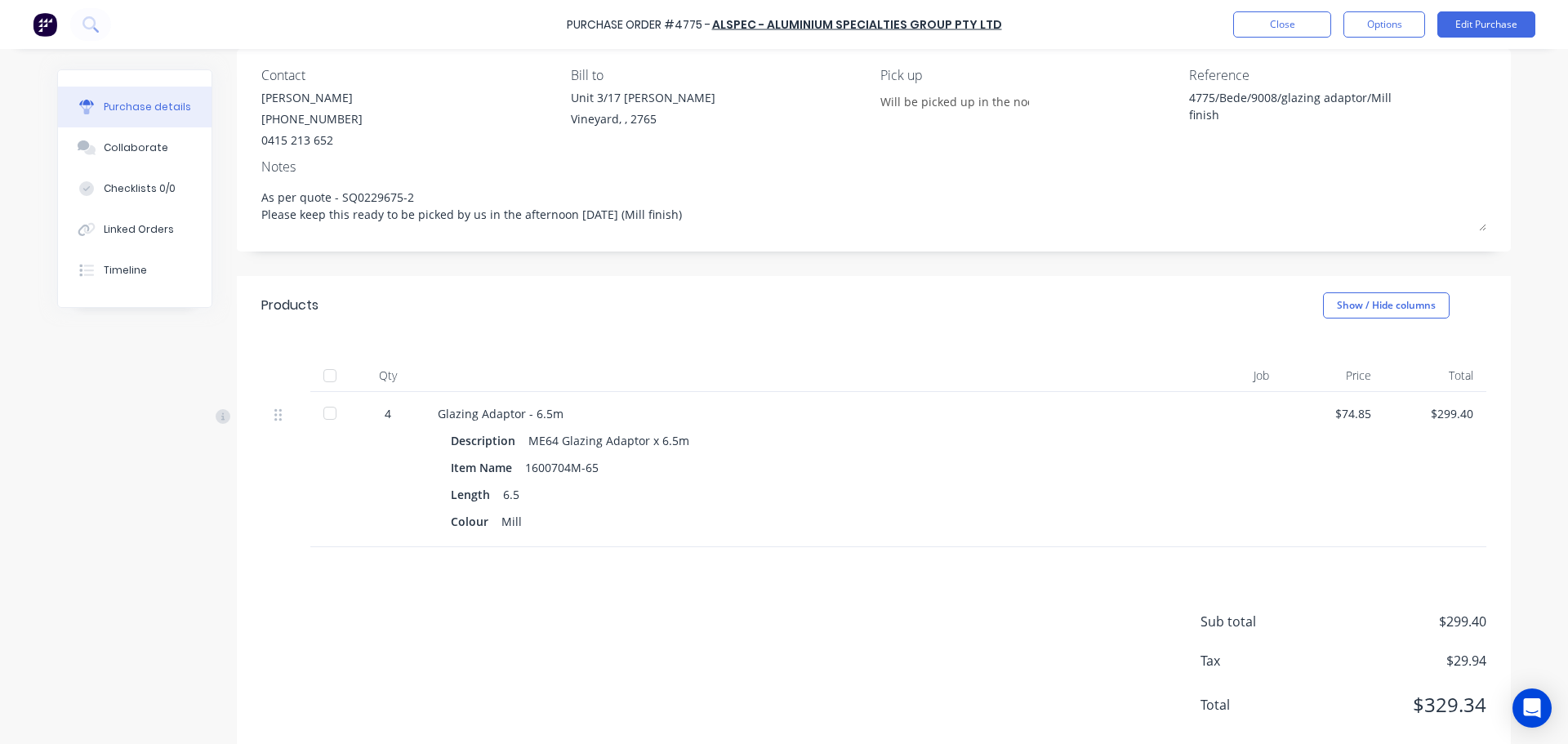
scroll to position [164, 0]
